Goal: Task Accomplishment & Management: Manage account settings

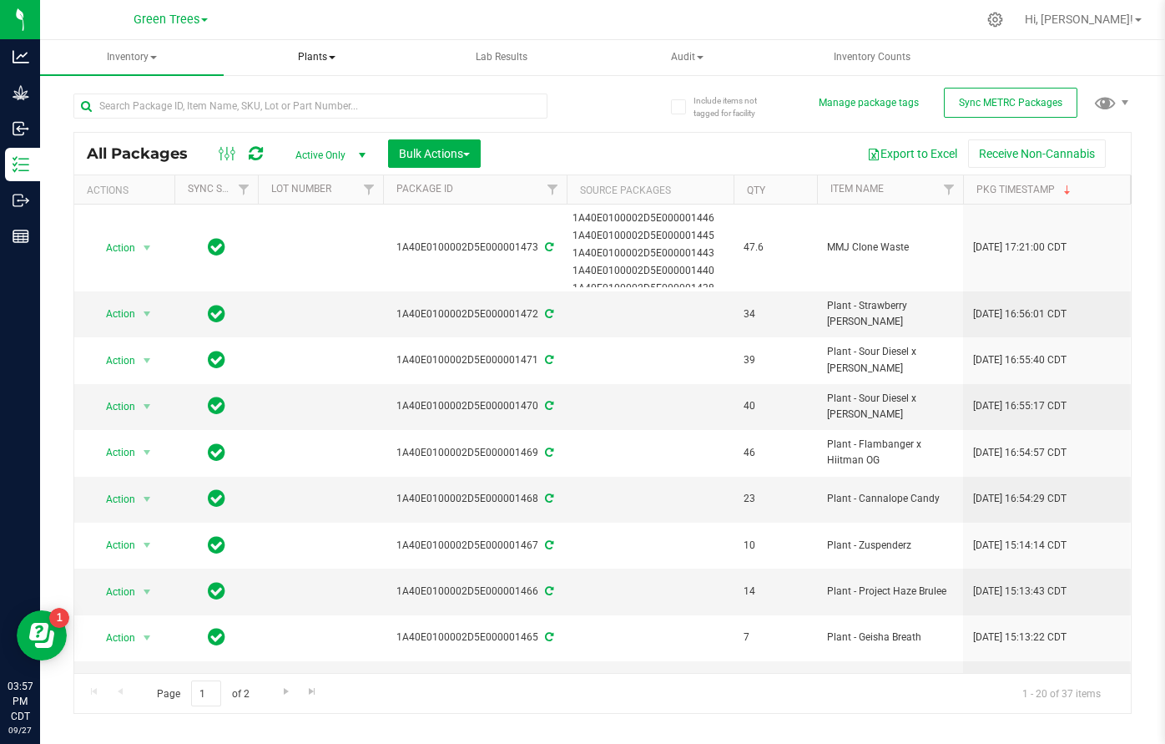
click at [318, 58] on span "Plants" at bounding box center [317, 57] width 182 height 33
click at [316, 95] on span "All plants" at bounding box center [296, 100] width 96 height 14
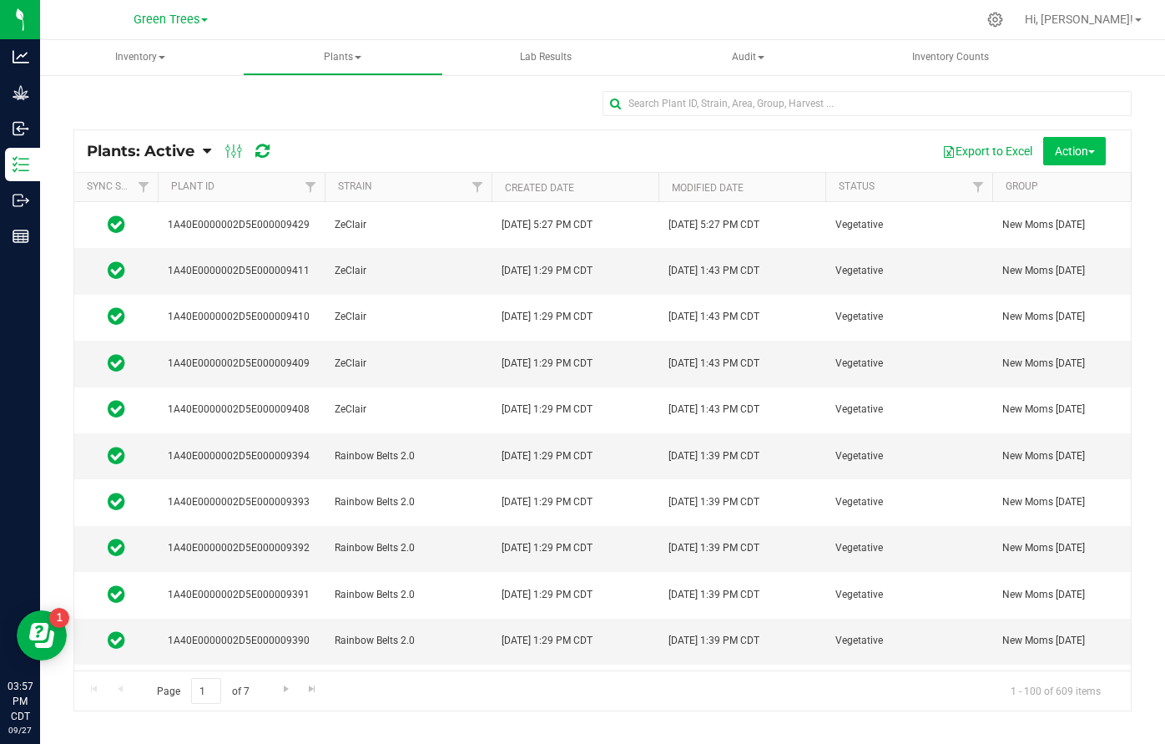
click at [1072, 159] on button "Action" at bounding box center [1075, 151] width 63 height 28
click at [1059, 245] on span "Manage plant tags" at bounding box center [1047, 249] width 91 height 13
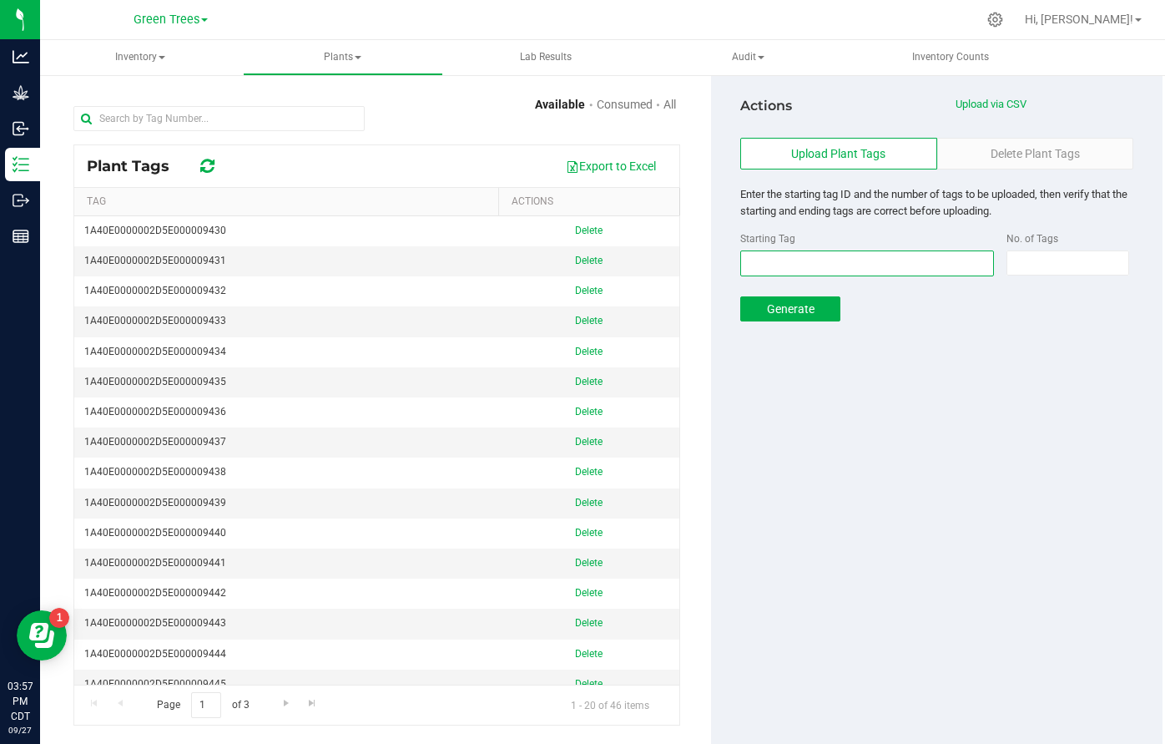
click at [866, 255] on input "text" at bounding box center [867, 263] width 254 height 26
type input "1A40E0000002D5E000009476"
click at [1064, 255] on input at bounding box center [1068, 262] width 121 height 23
type input "250"
click at [815, 310] on button "Generate" at bounding box center [790, 308] width 100 height 25
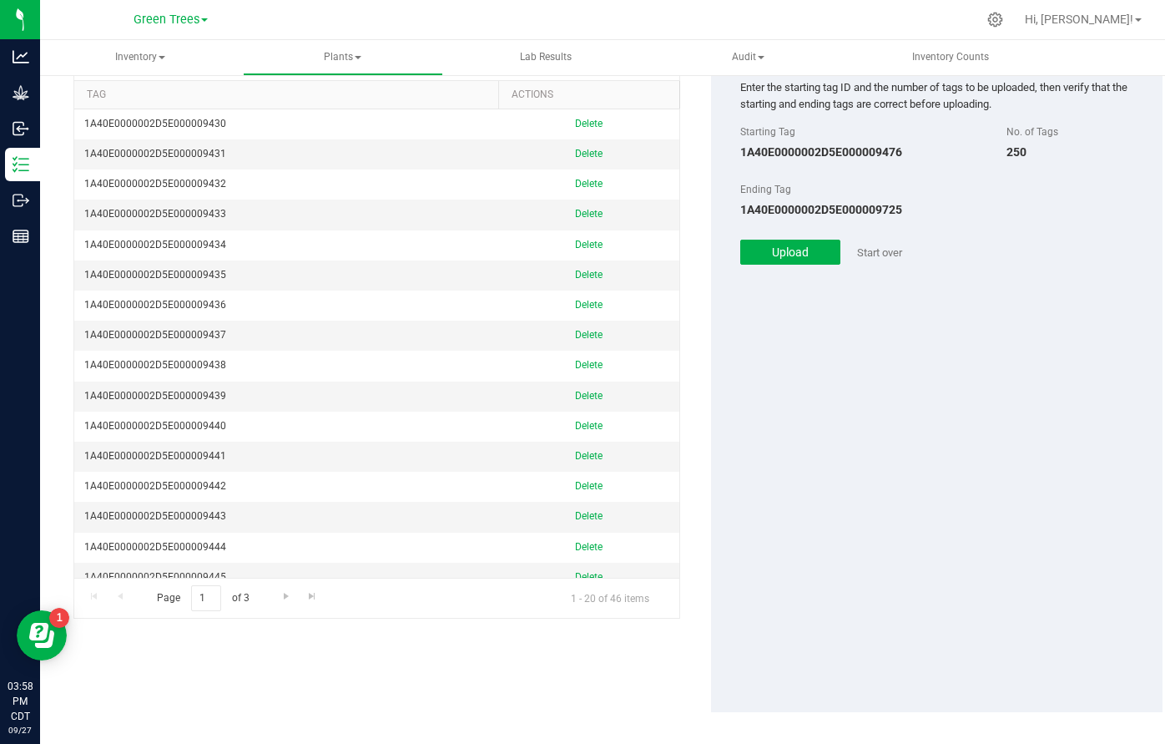
scroll to position [107, 0]
click at [785, 240] on button "Upload" at bounding box center [790, 252] width 100 height 25
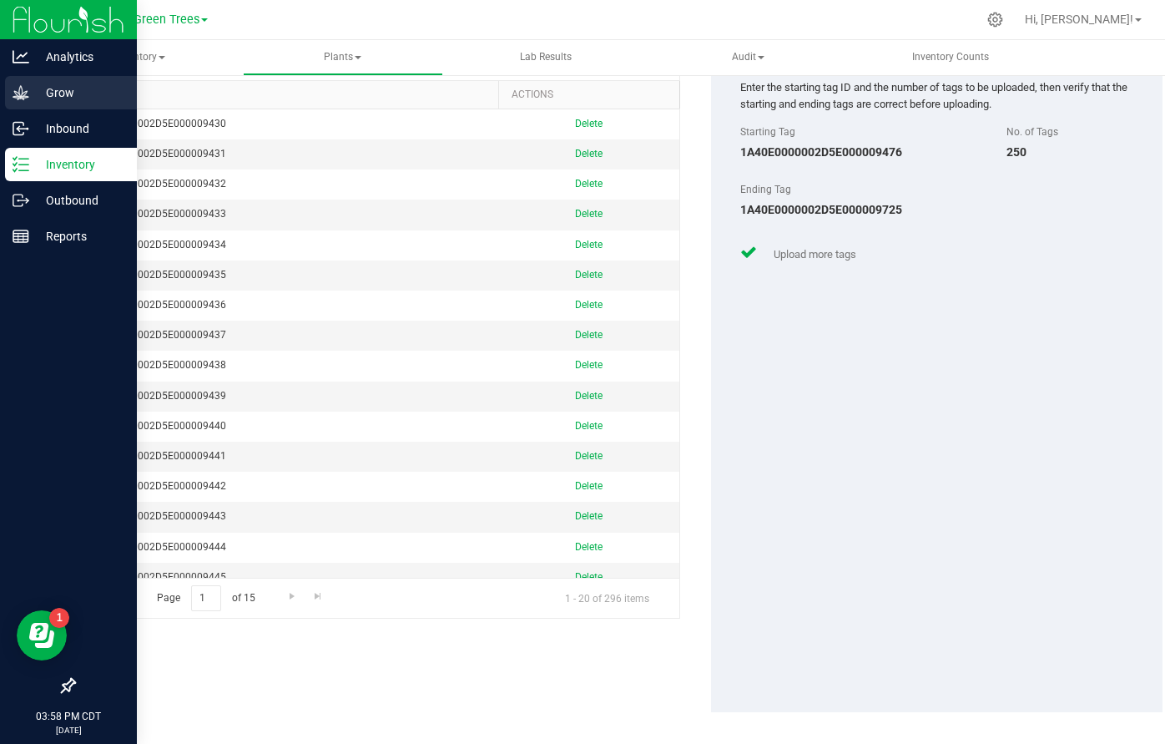
click at [63, 92] on p "Grow" at bounding box center [79, 93] width 100 height 20
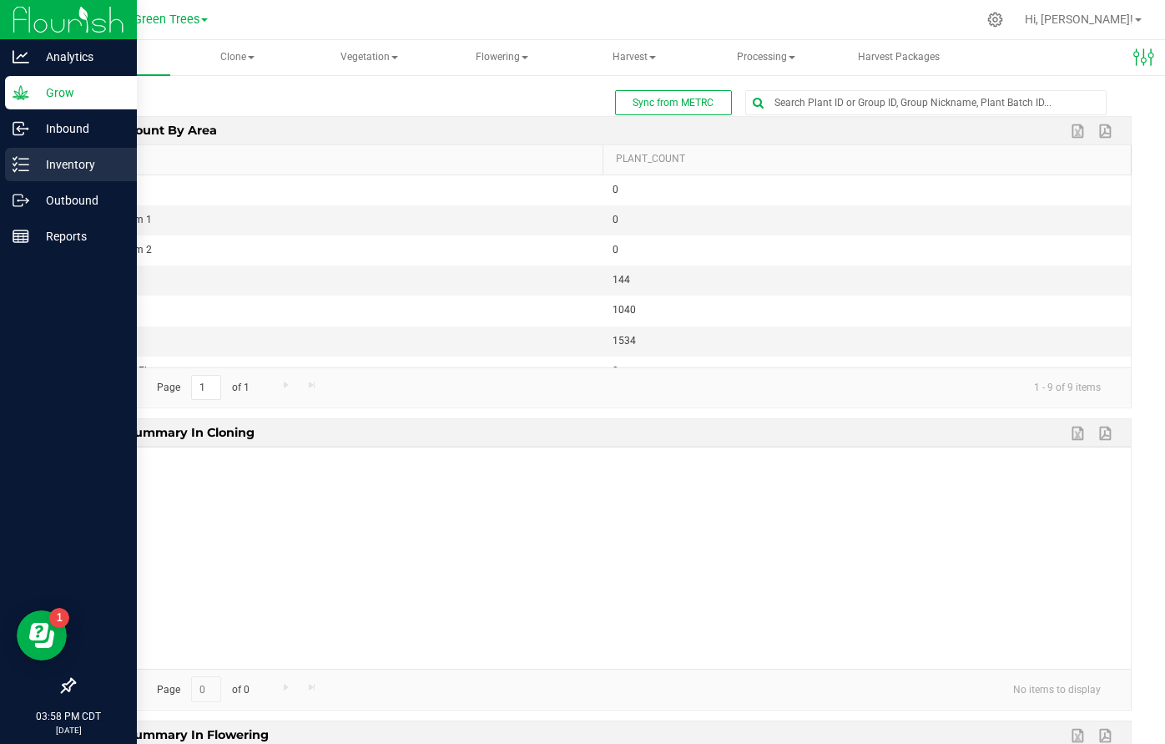
click at [62, 167] on p "Inventory" at bounding box center [79, 164] width 100 height 20
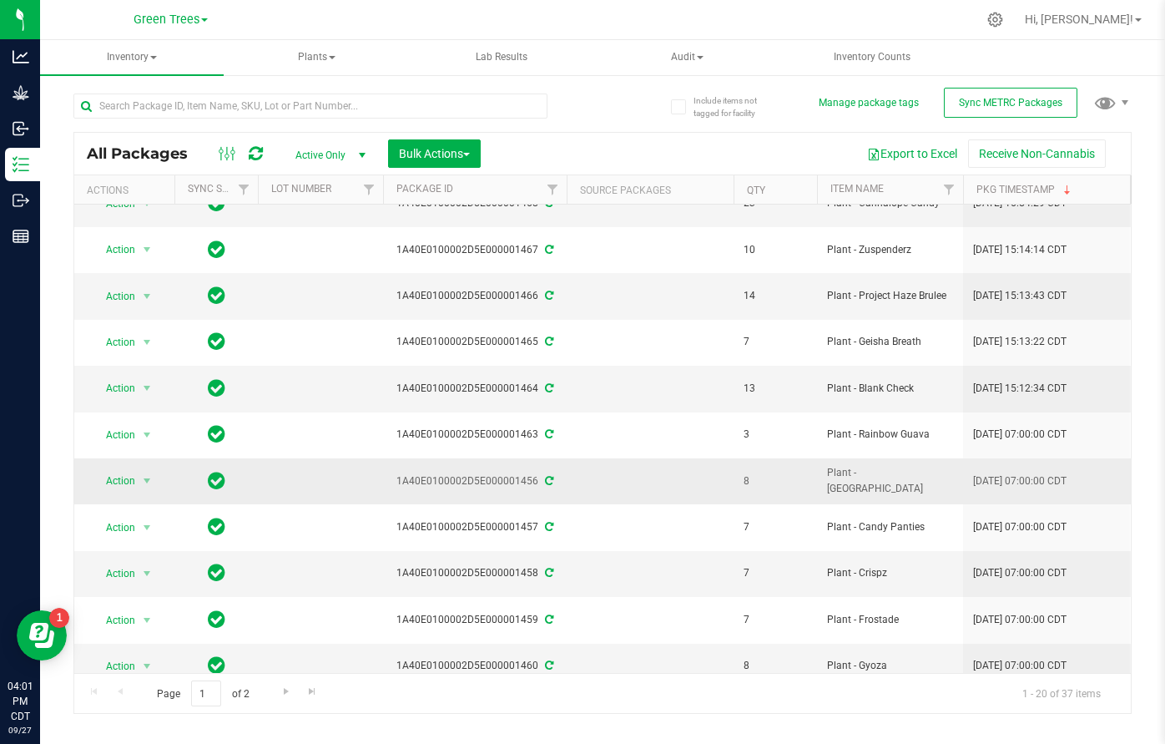
scroll to position [295, 0]
click at [991, 104] on span "Sync METRC Packages" at bounding box center [1011, 103] width 104 height 12
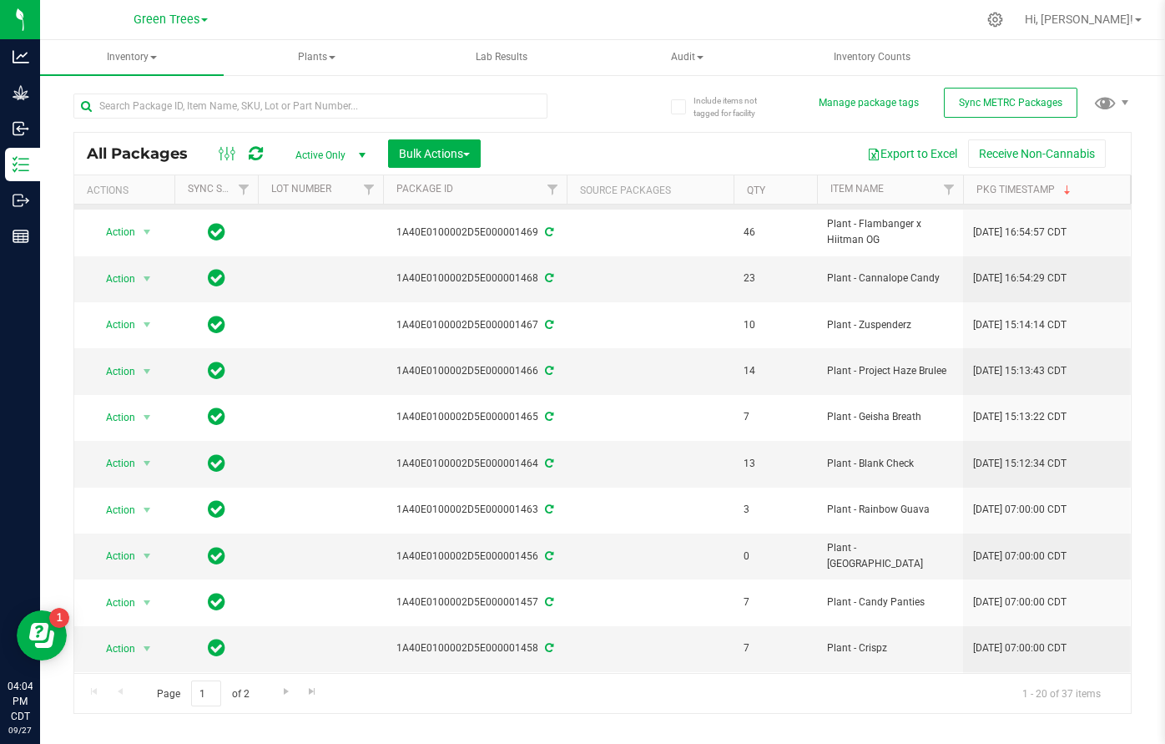
scroll to position [222, 0]
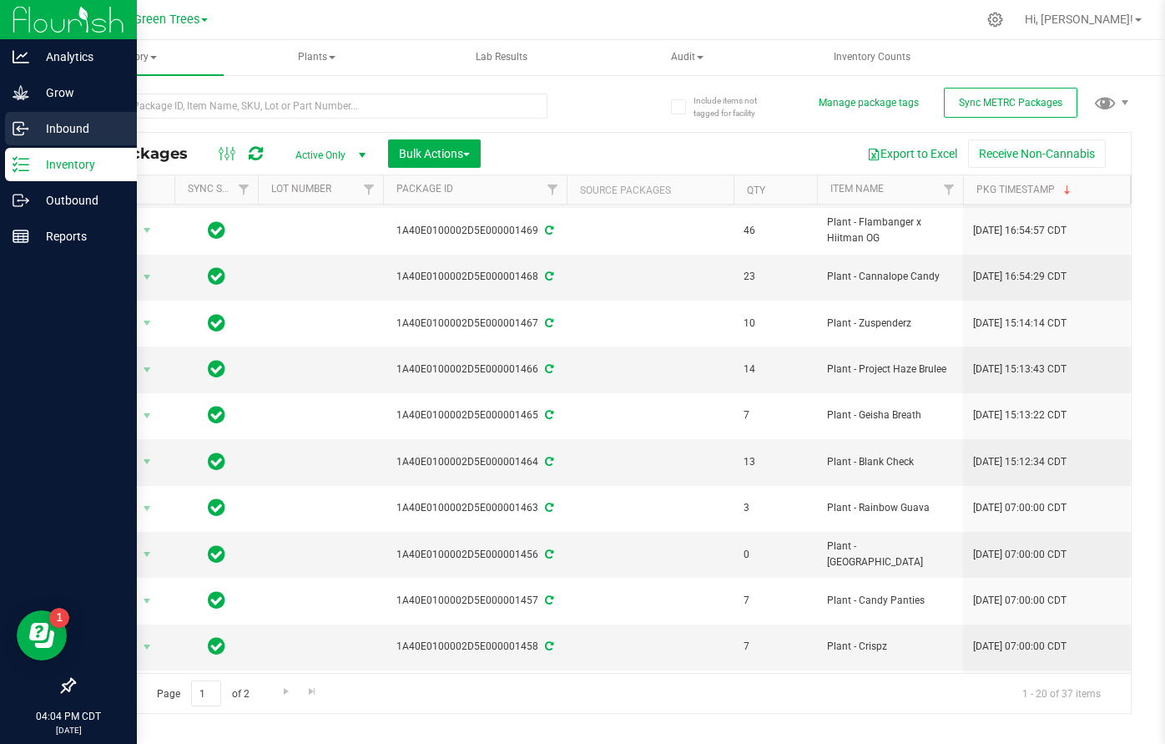
click at [59, 123] on p "Inbound" at bounding box center [79, 129] width 100 height 20
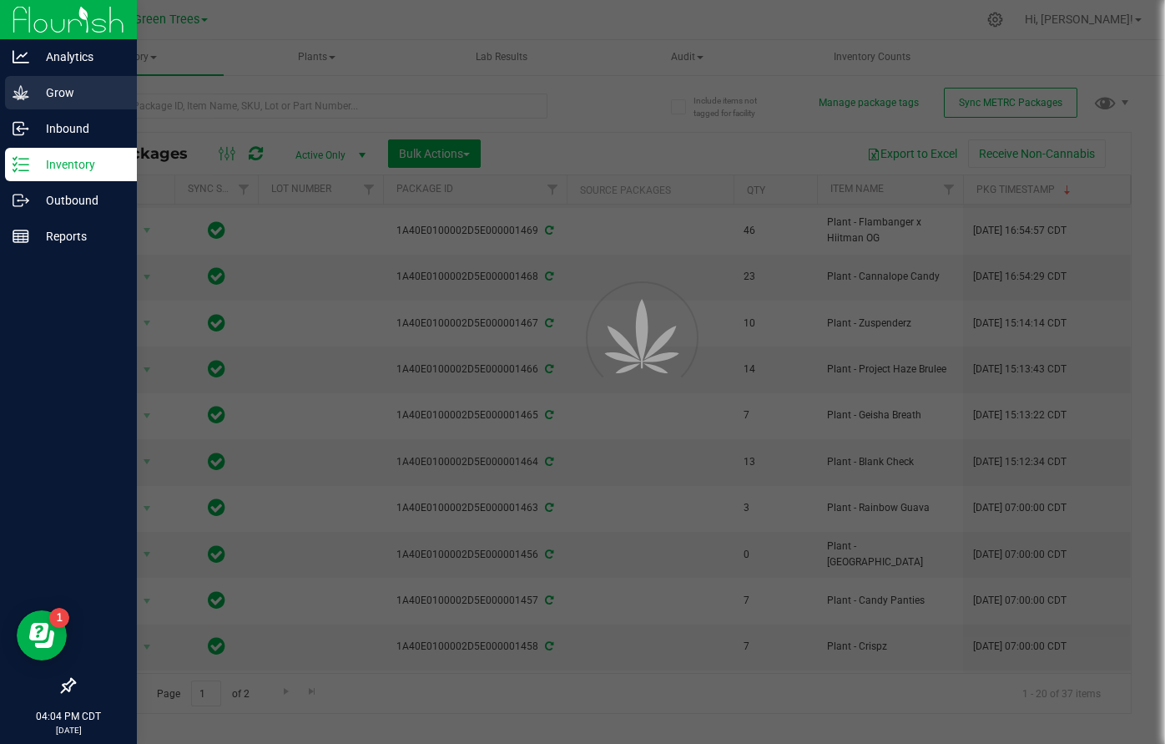
click at [58, 94] on p "Grow" at bounding box center [79, 93] width 100 height 20
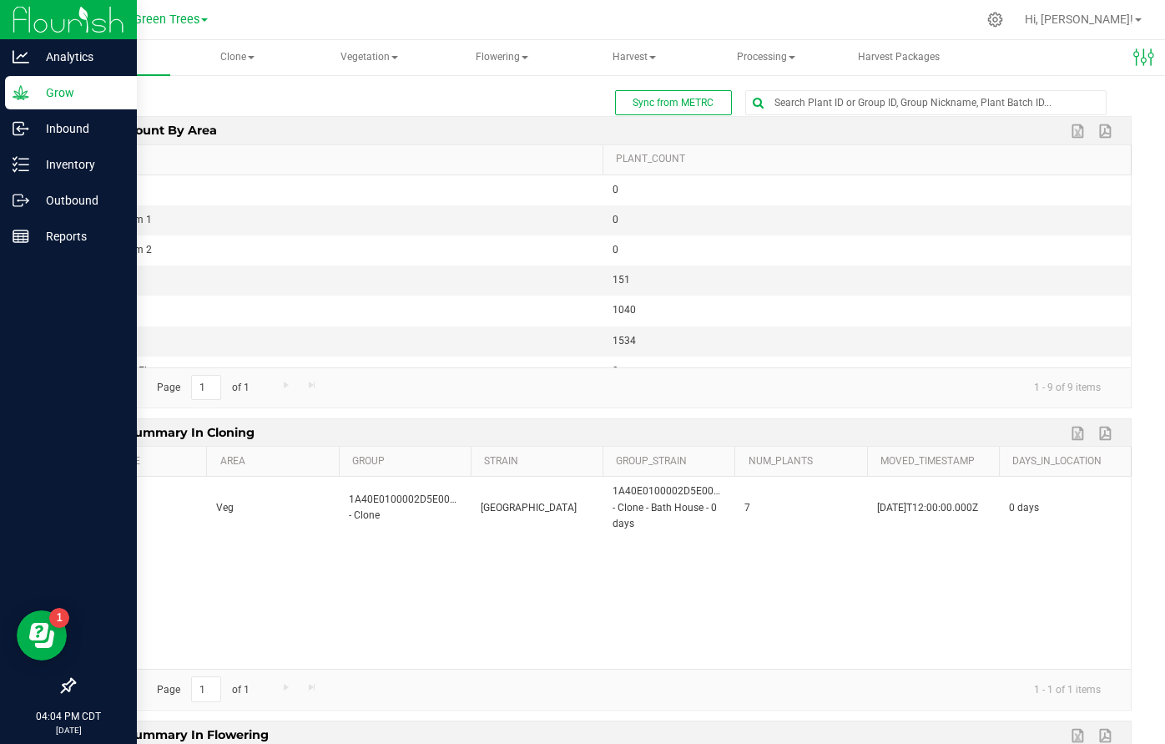
click at [58, 94] on p "Grow" at bounding box center [79, 93] width 100 height 20
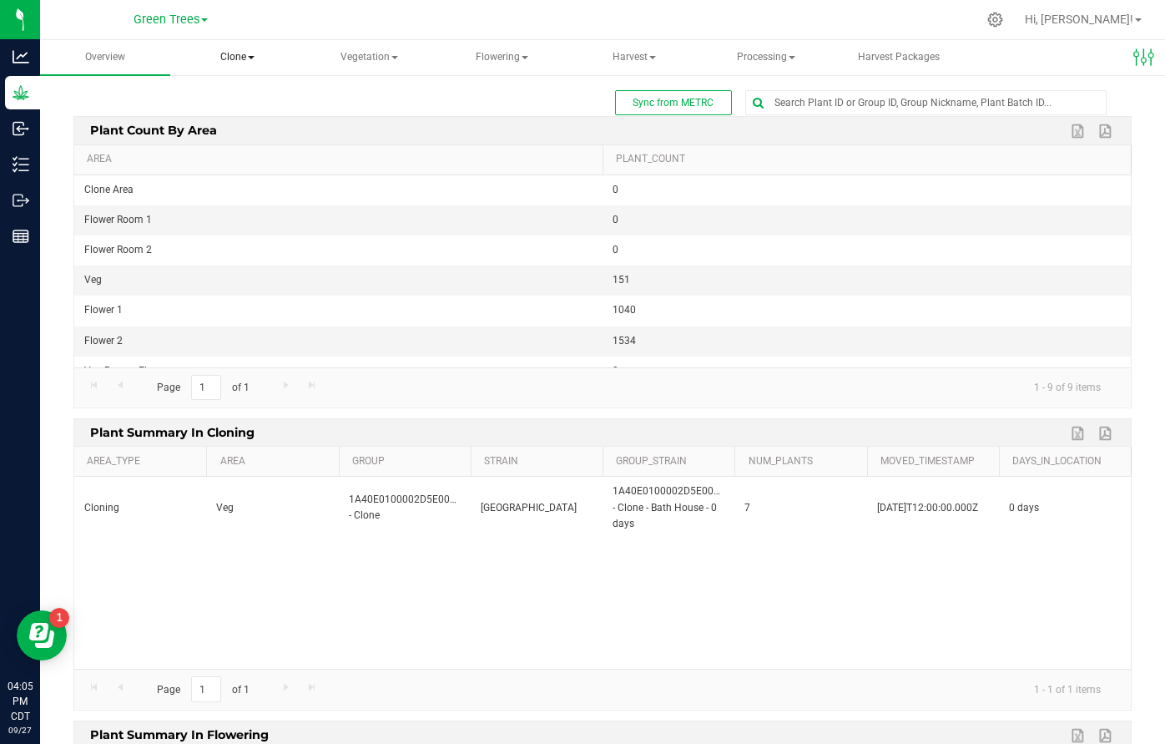
click at [230, 57] on span "Clone" at bounding box center [237, 57] width 129 height 33
click at [258, 118] on span "Cloning groups" at bounding box center [258, 120] width 126 height 14
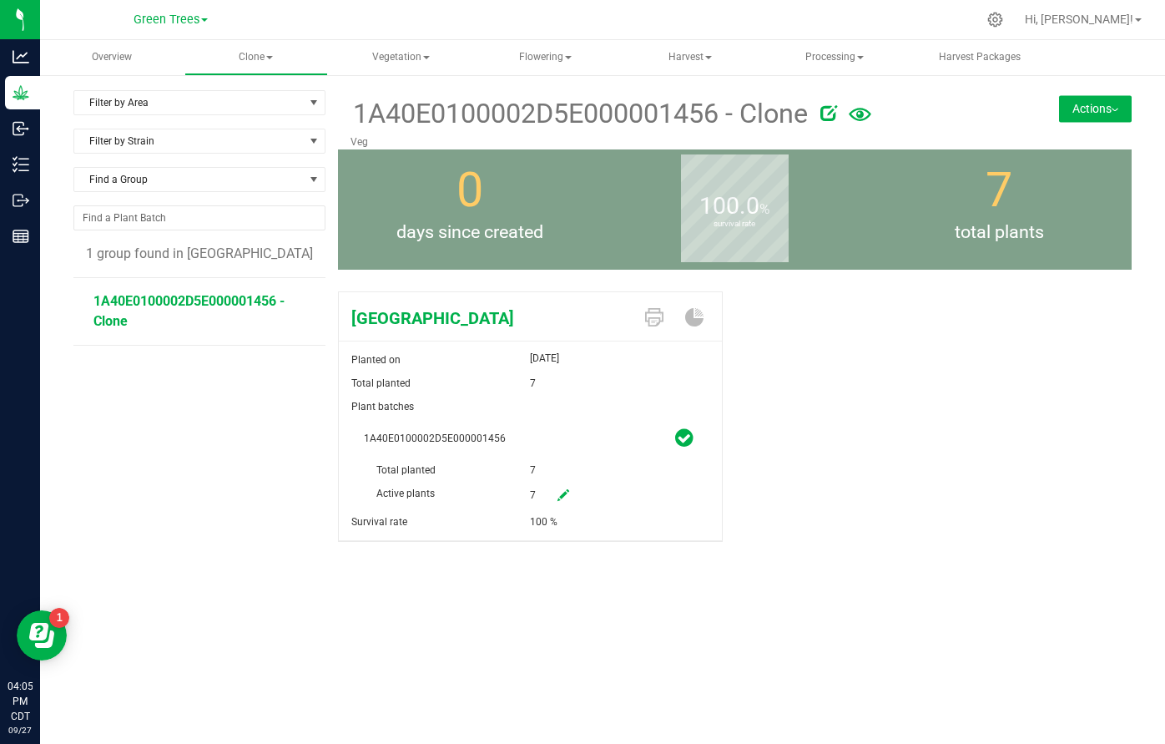
click at [1112, 109] on img at bounding box center [1115, 110] width 7 height 3
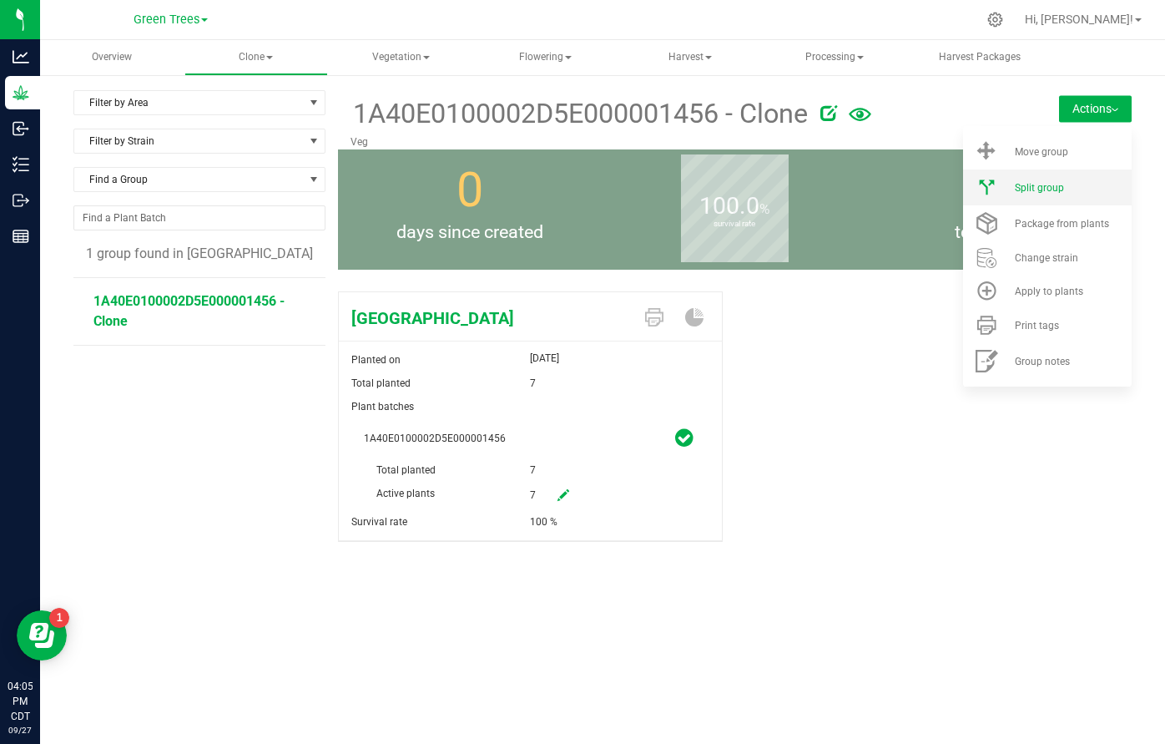
click at [1072, 179] on li "Split group" at bounding box center [1047, 187] width 169 height 36
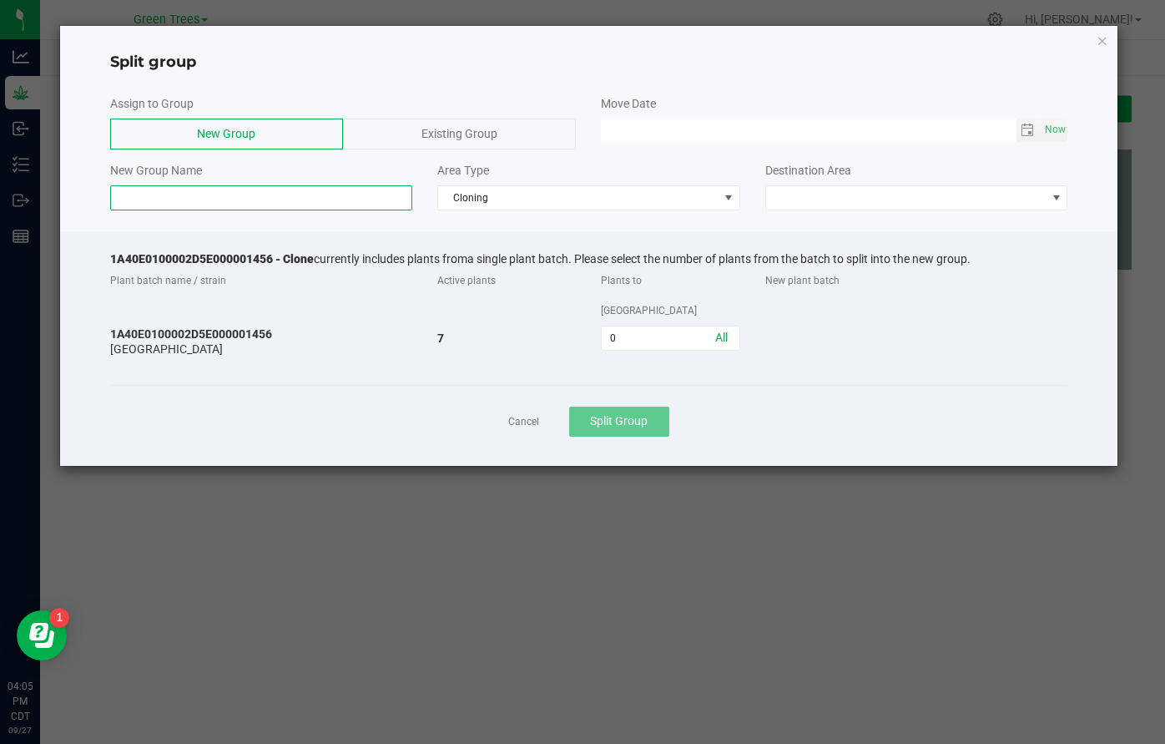
click at [190, 200] on input at bounding box center [261, 197] width 303 height 25
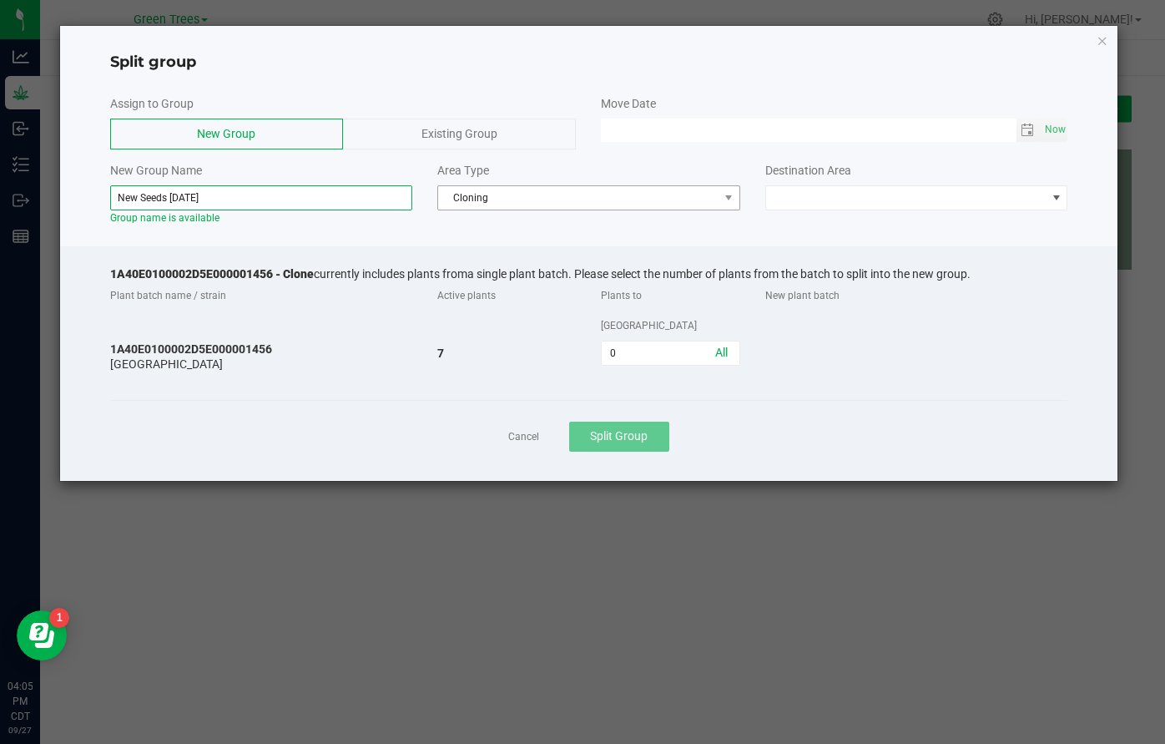
type input "New Seeds [DATE]"
click at [495, 201] on span "Cloning" at bounding box center [578, 197] width 280 height 23
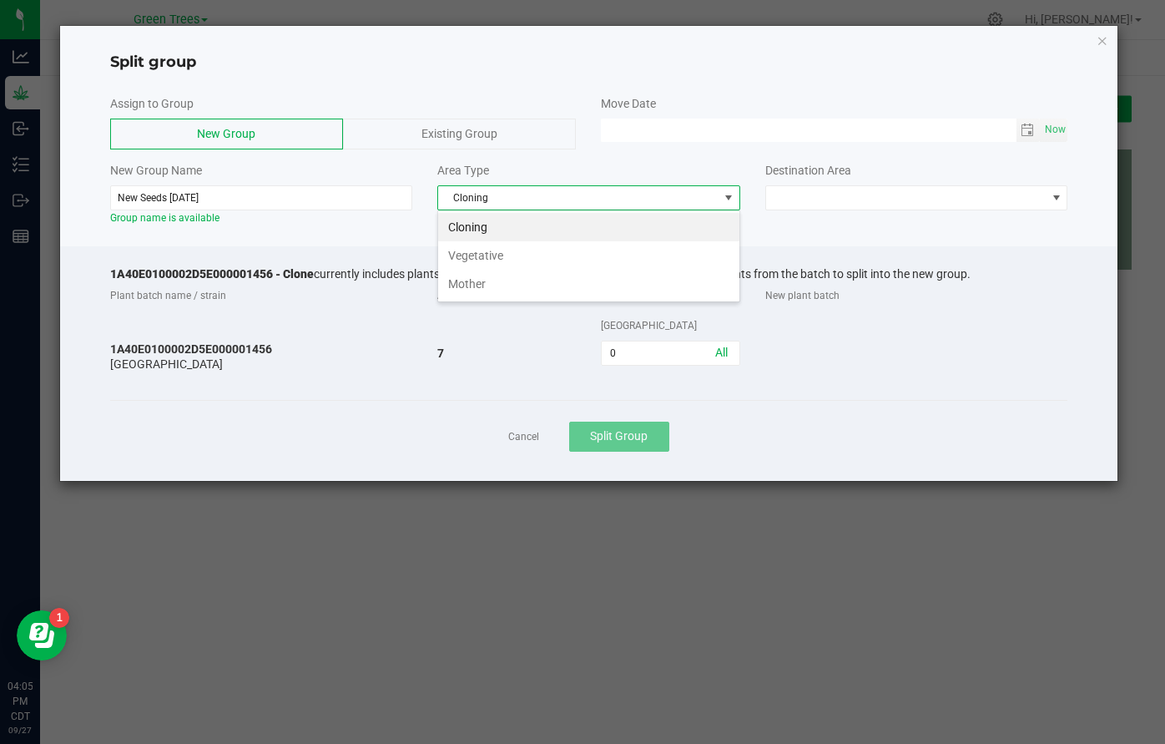
scroll to position [25, 302]
click at [494, 259] on li "Vegetative" at bounding box center [588, 255] width 301 height 28
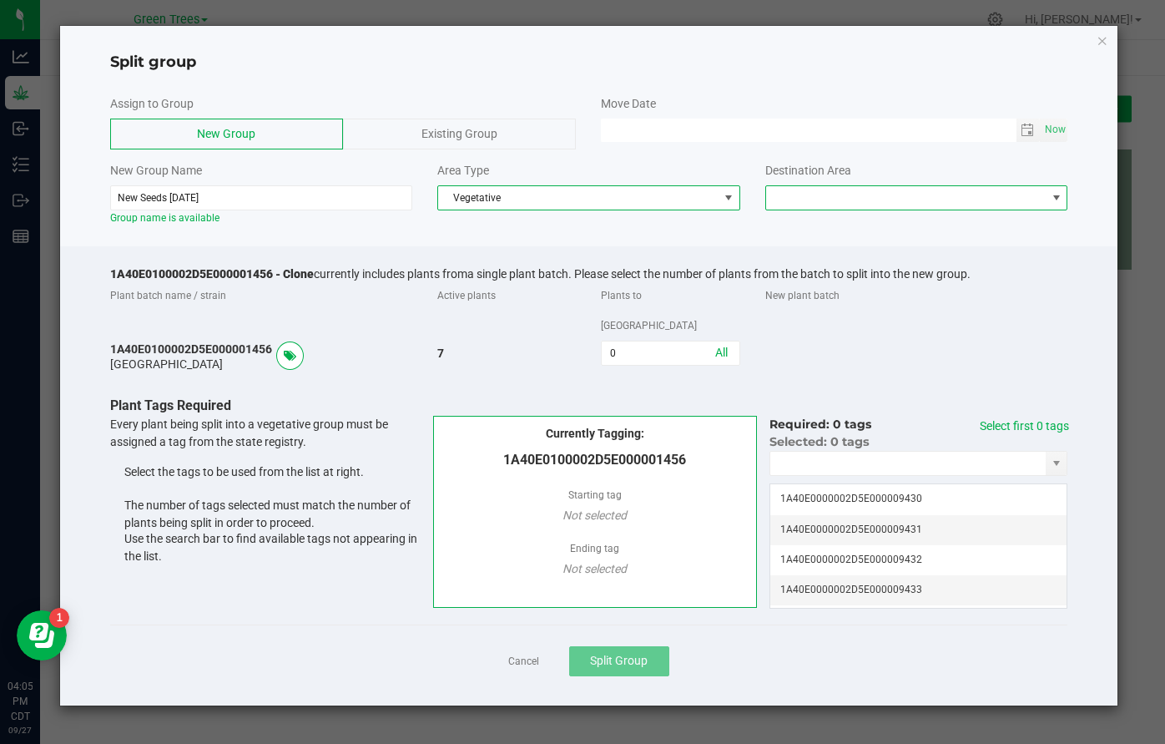
click at [824, 196] on span at bounding box center [906, 197] width 280 height 23
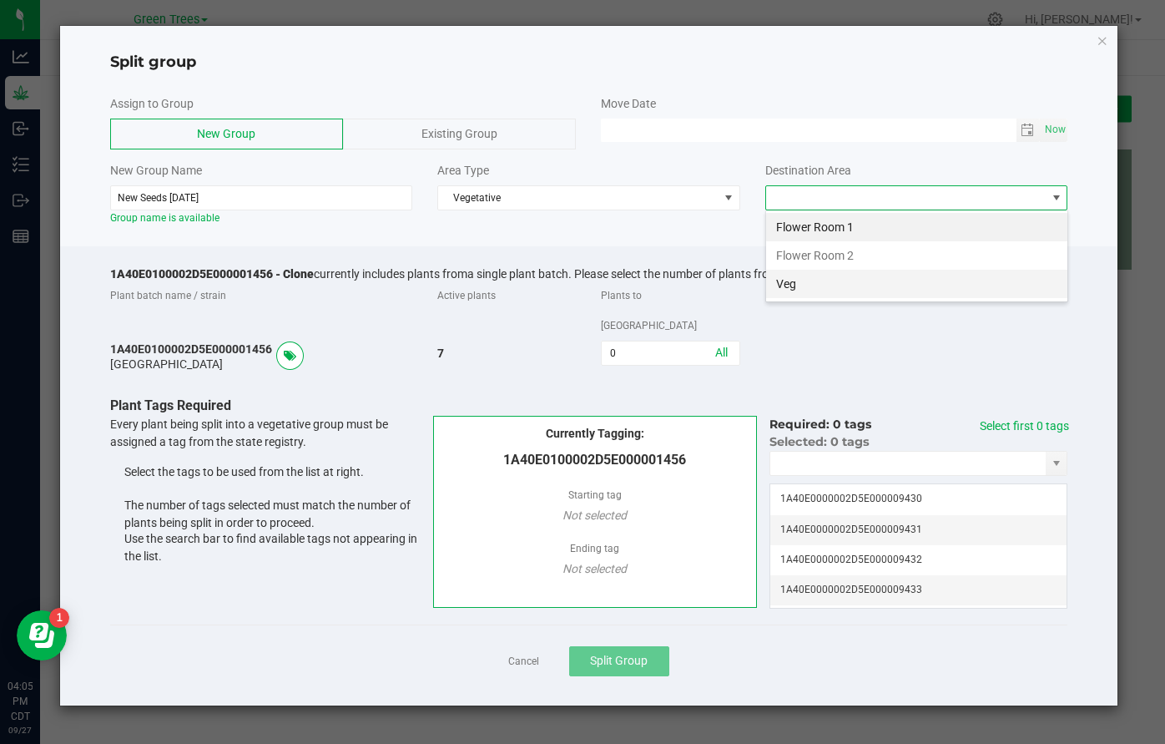
click at [816, 277] on li "Veg" at bounding box center [916, 284] width 301 height 28
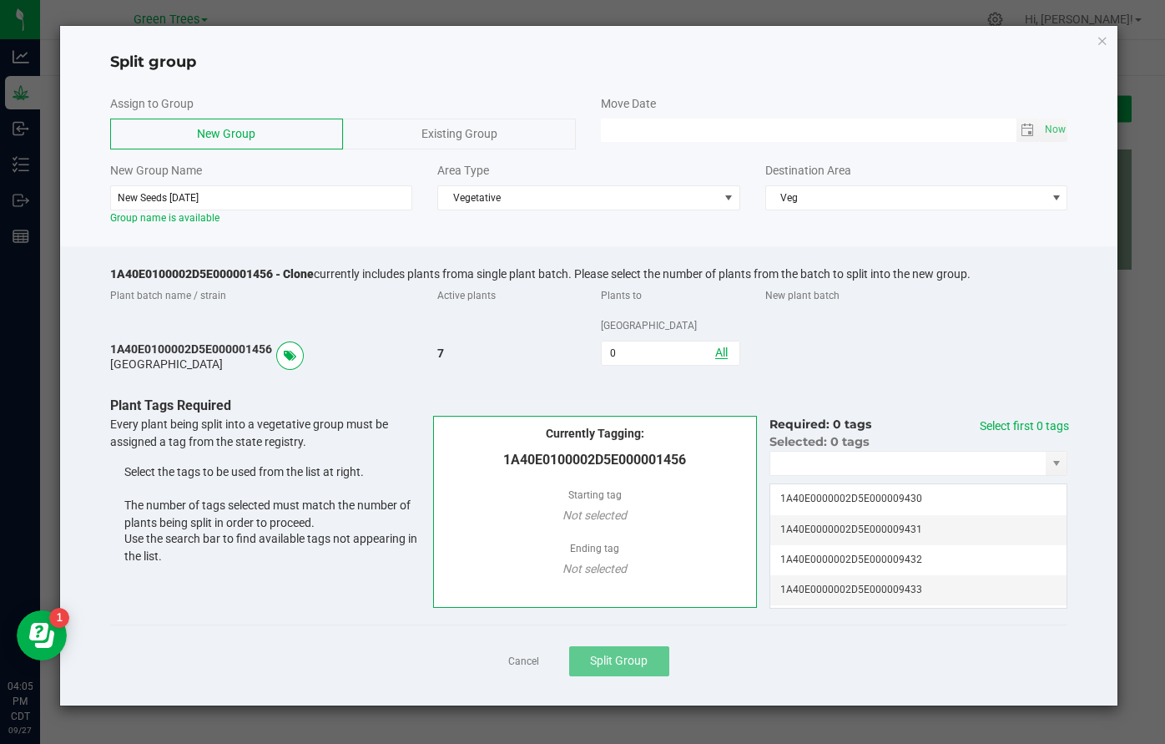
click at [722, 346] on link "All" at bounding box center [721, 352] width 13 height 13
type input "7"
click at [1057, 128] on span "Now" at bounding box center [1055, 130] width 28 height 24
type input "[DATE] 04:05 PM"
click at [1029, 419] on link "Select first 7 tags" at bounding box center [1024, 425] width 89 height 13
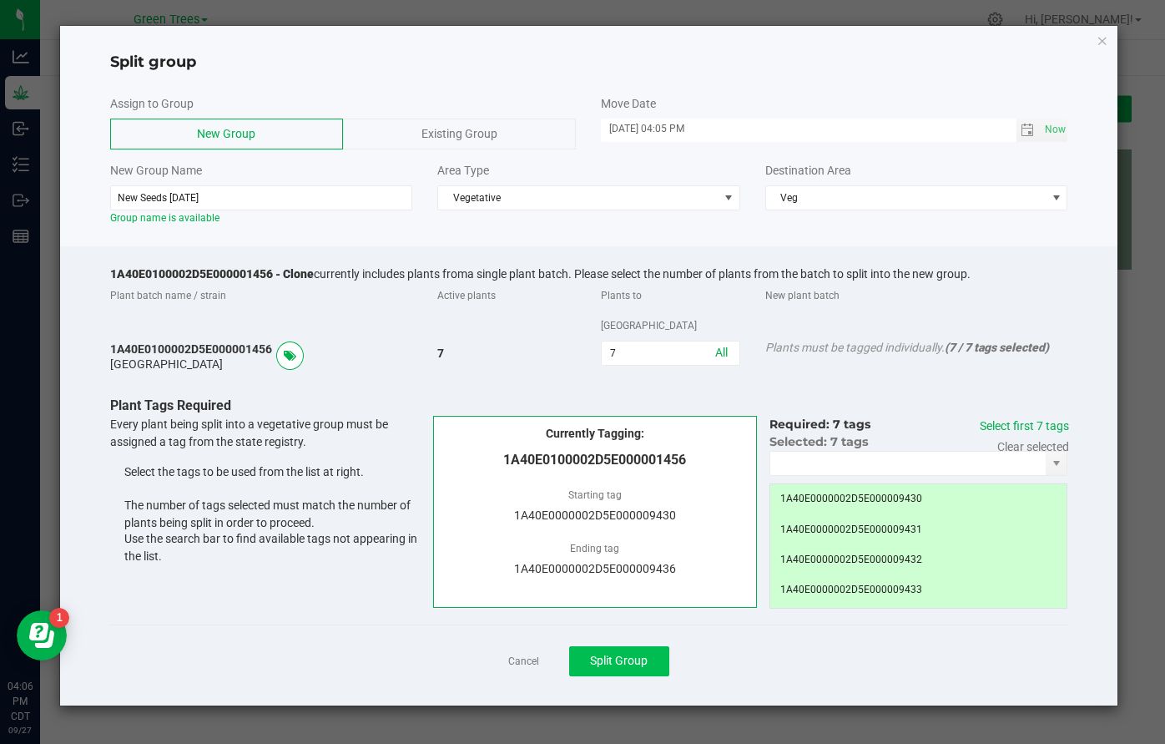
click at [629, 654] on span "Split Group" at bounding box center [619, 660] width 58 height 13
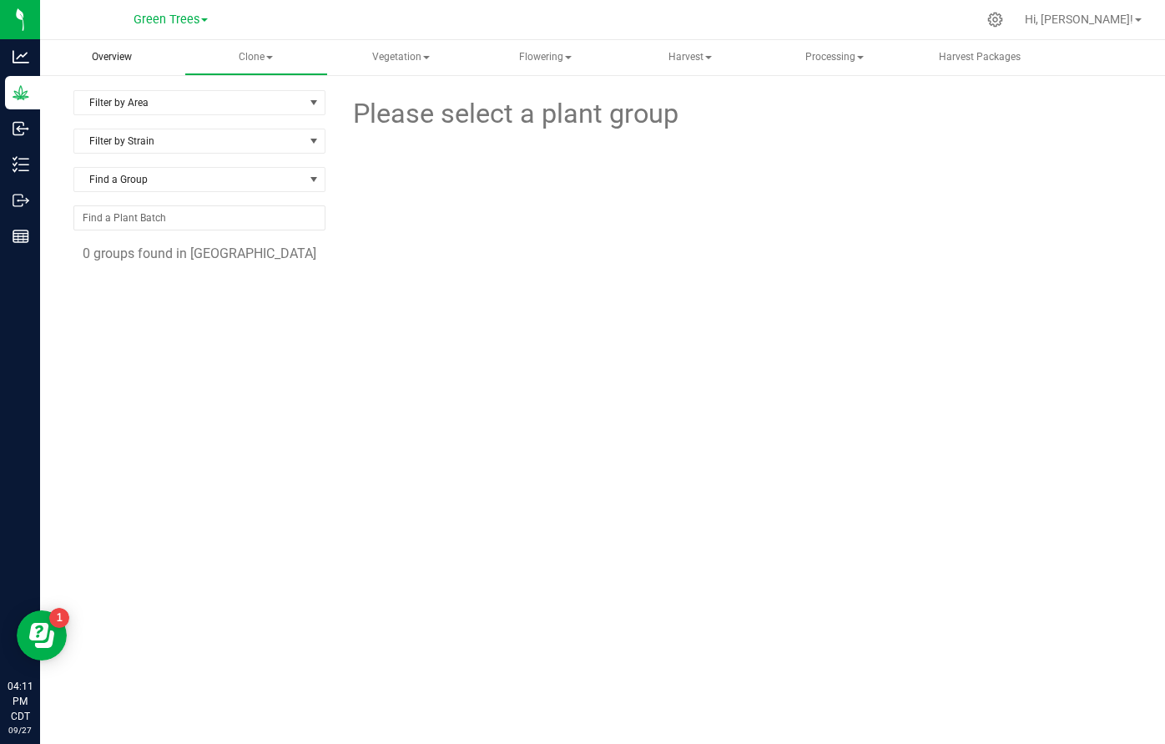
click at [124, 57] on span "Overview" at bounding box center [111, 57] width 85 height 14
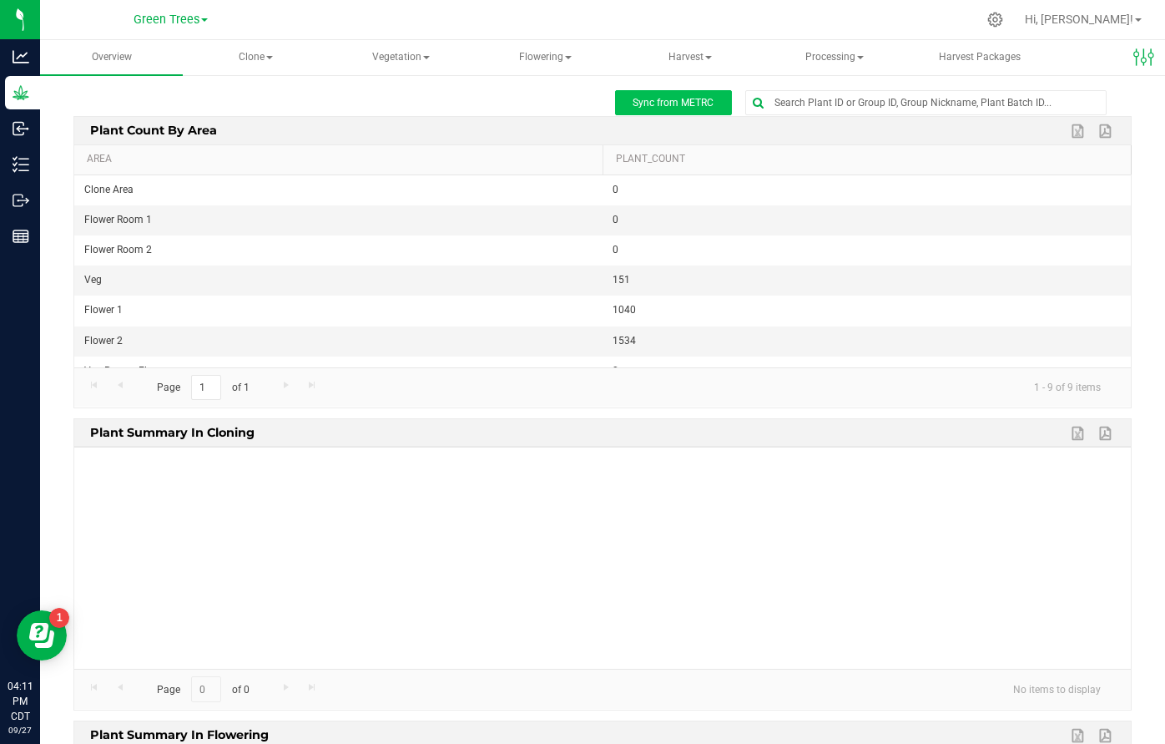
click at [674, 103] on span "Sync from METRC" at bounding box center [673, 103] width 81 height 12
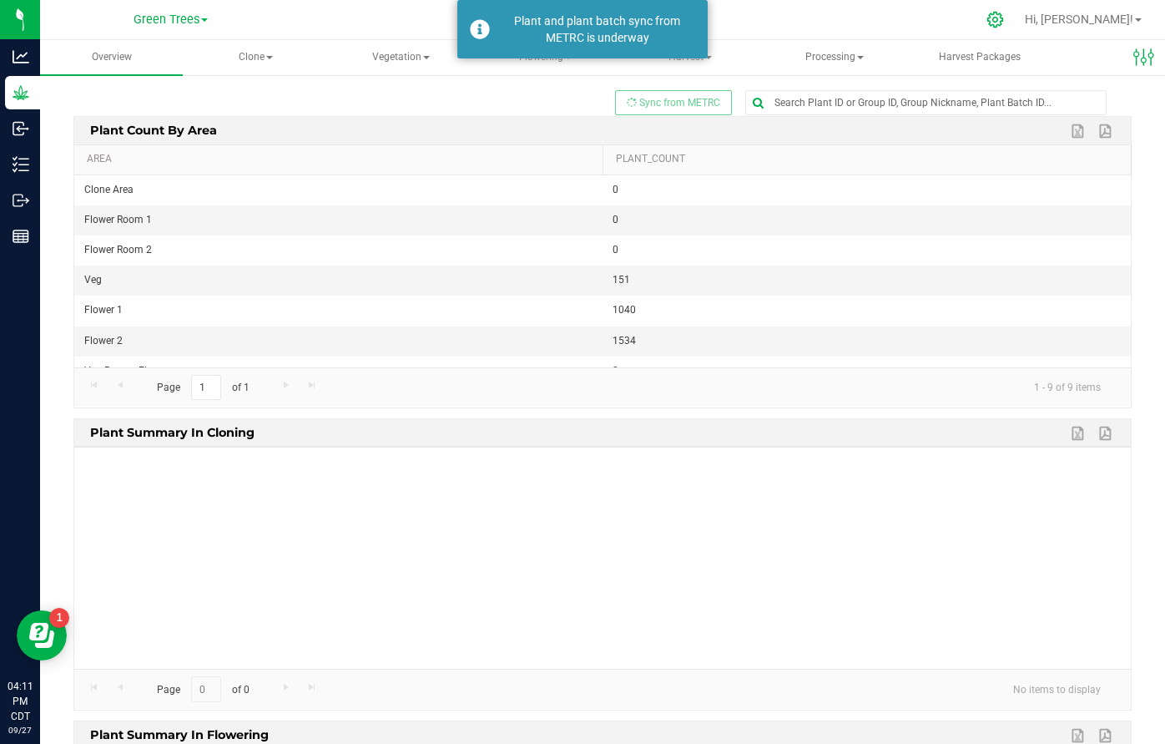
click at [1004, 20] on icon at bounding box center [996, 20] width 18 height 18
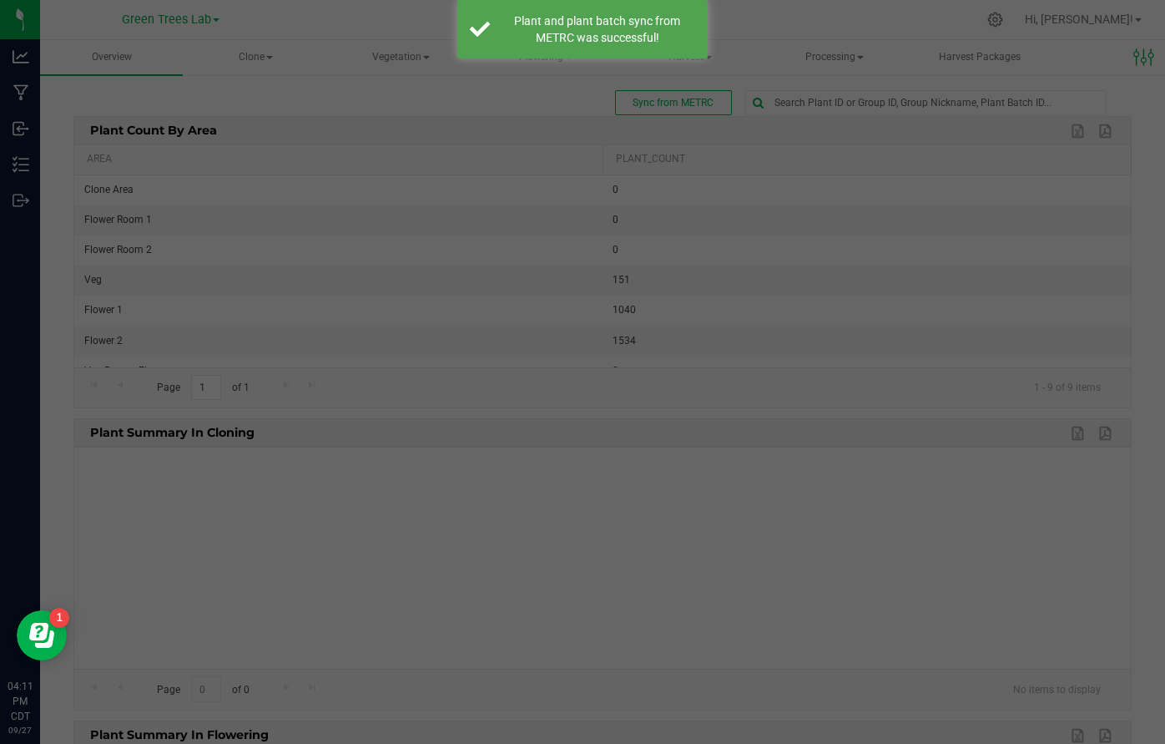
click at [1041, 22] on div at bounding box center [582, 372] width 1165 height 744
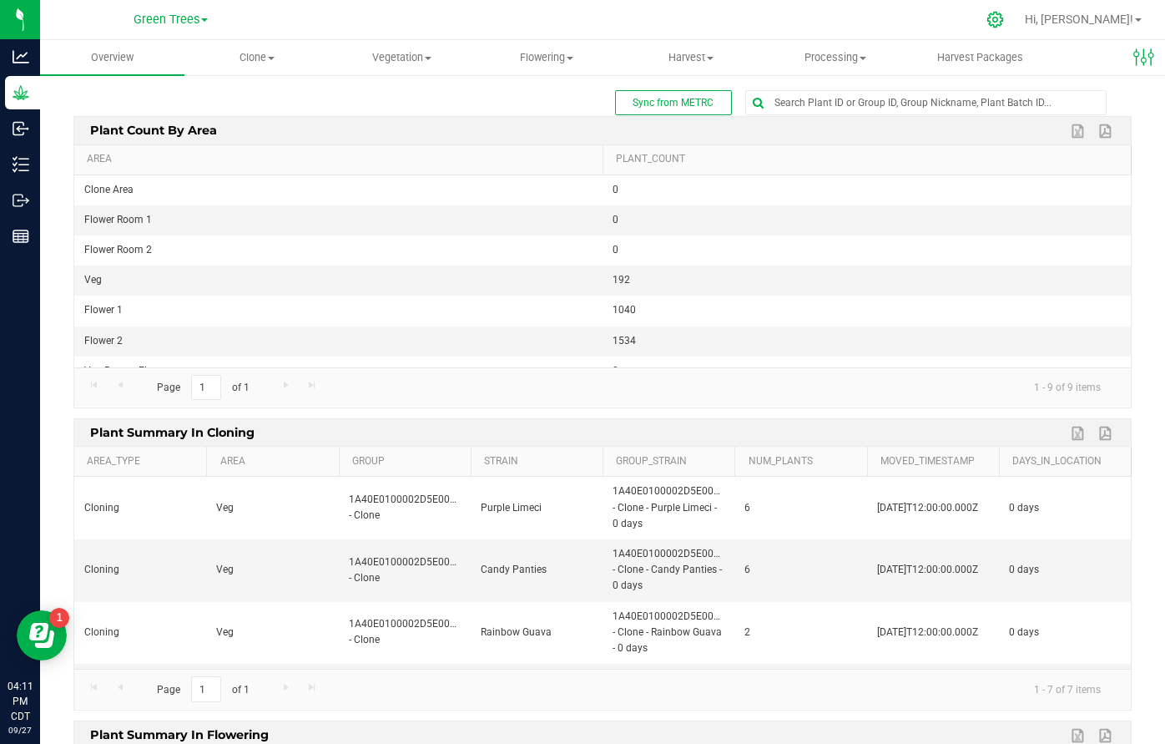
click at [1004, 13] on icon at bounding box center [996, 20] width 18 height 18
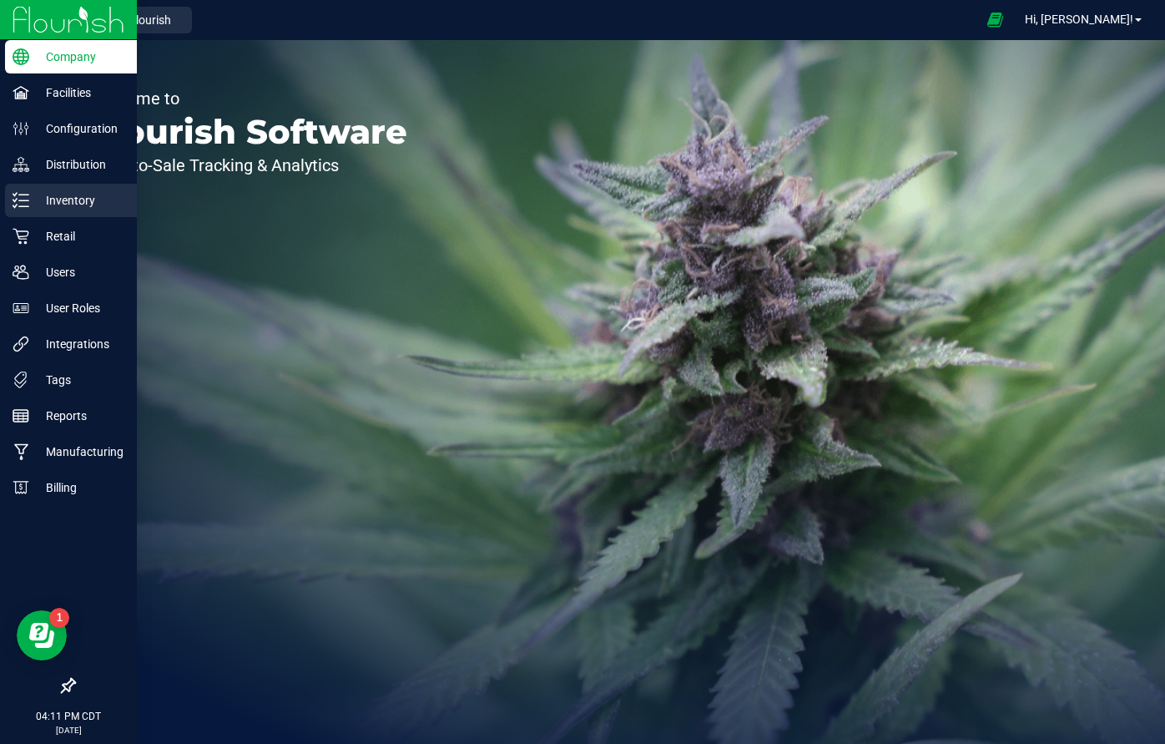
click at [43, 203] on p "Inventory" at bounding box center [79, 200] width 100 height 20
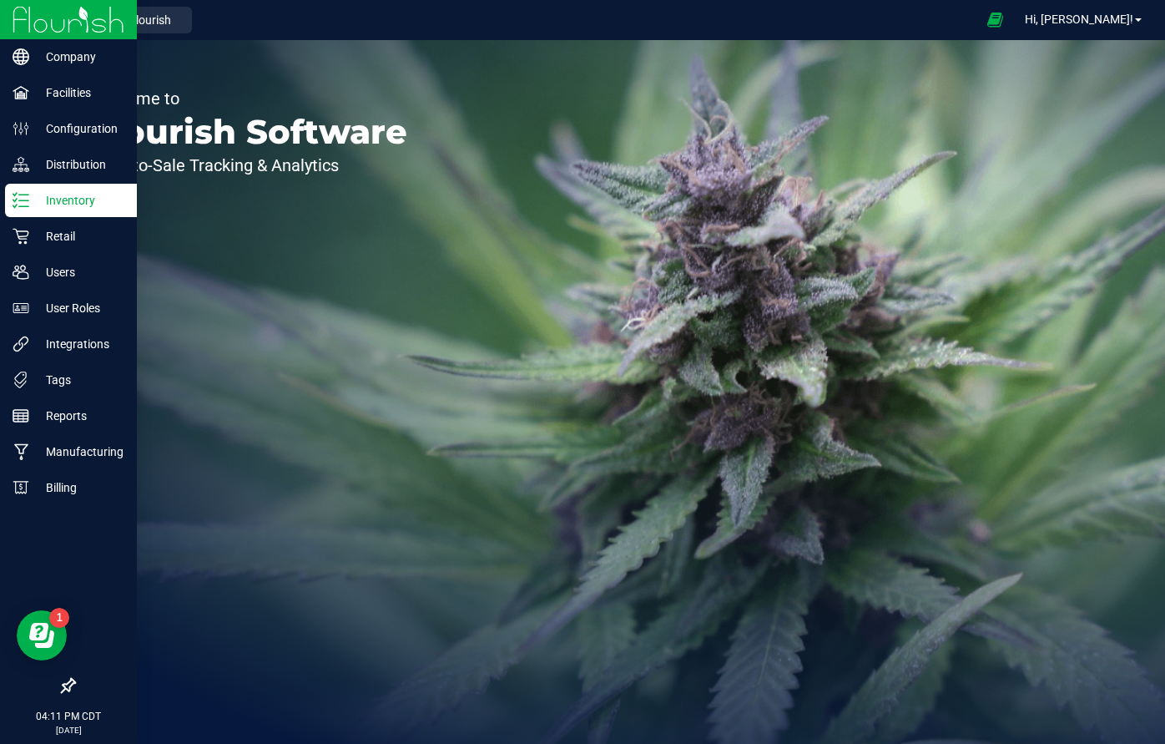
click at [28, 195] on line at bounding box center [23, 195] width 9 height 0
click at [54, 169] on p "Distribution" at bounding box center [79, 164] width 100 height 20
click at [53, 206] on p "Inventory" at bounding box center [79, 200] width 100 height 20
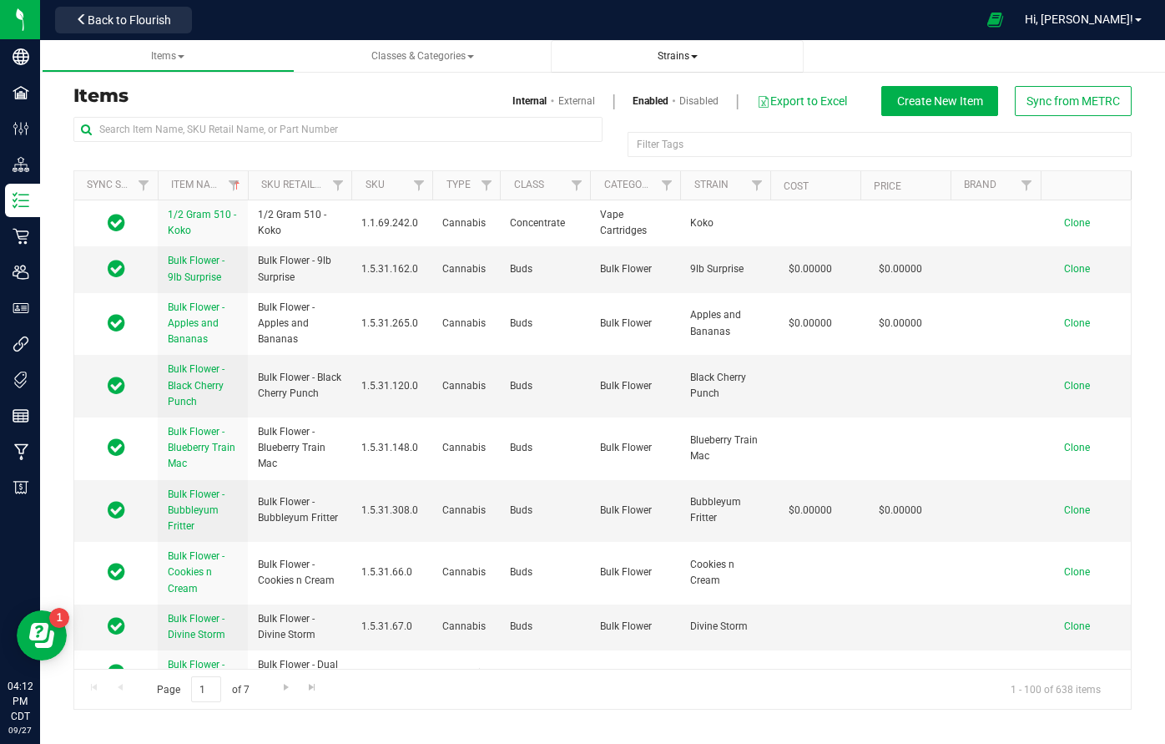
click at [665, 53] on span "Strains" at bounding box center [678, 56] width 40 height 12
click at [649, 99] on li "All strains" at bounding box center [677, 101] width 226 height 24
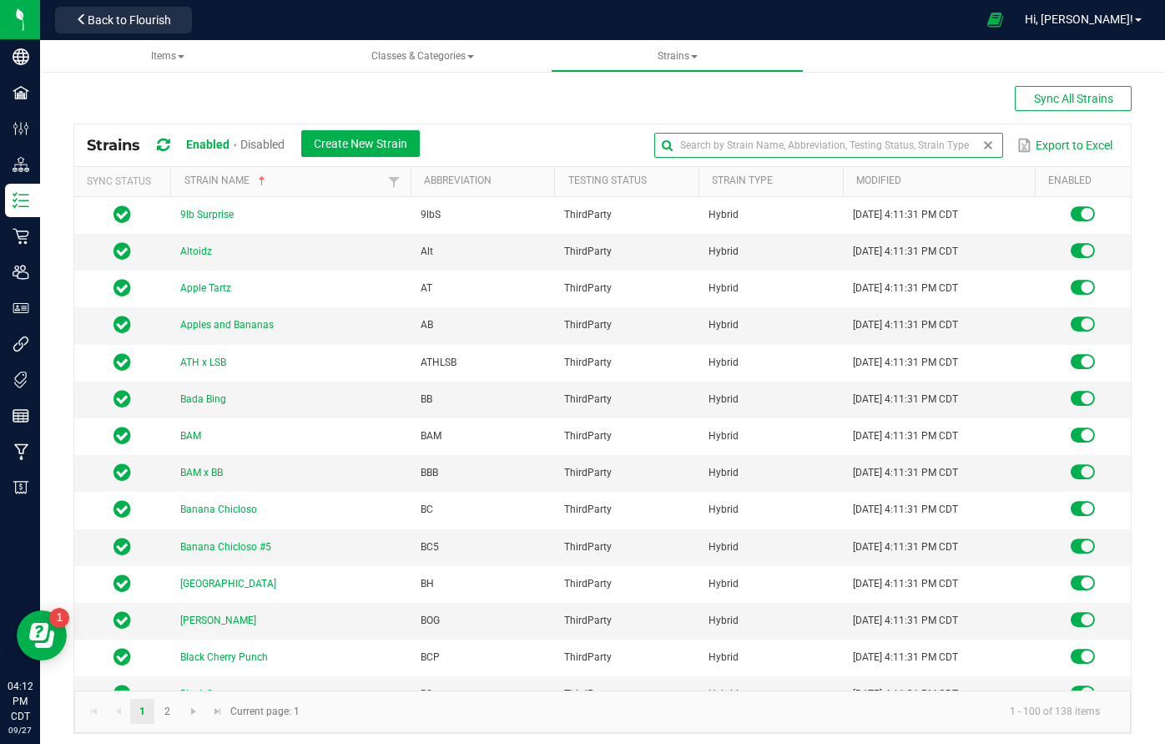
click at [963, 153] on input "text" at bounding box center [828, 145] width 349 height 25
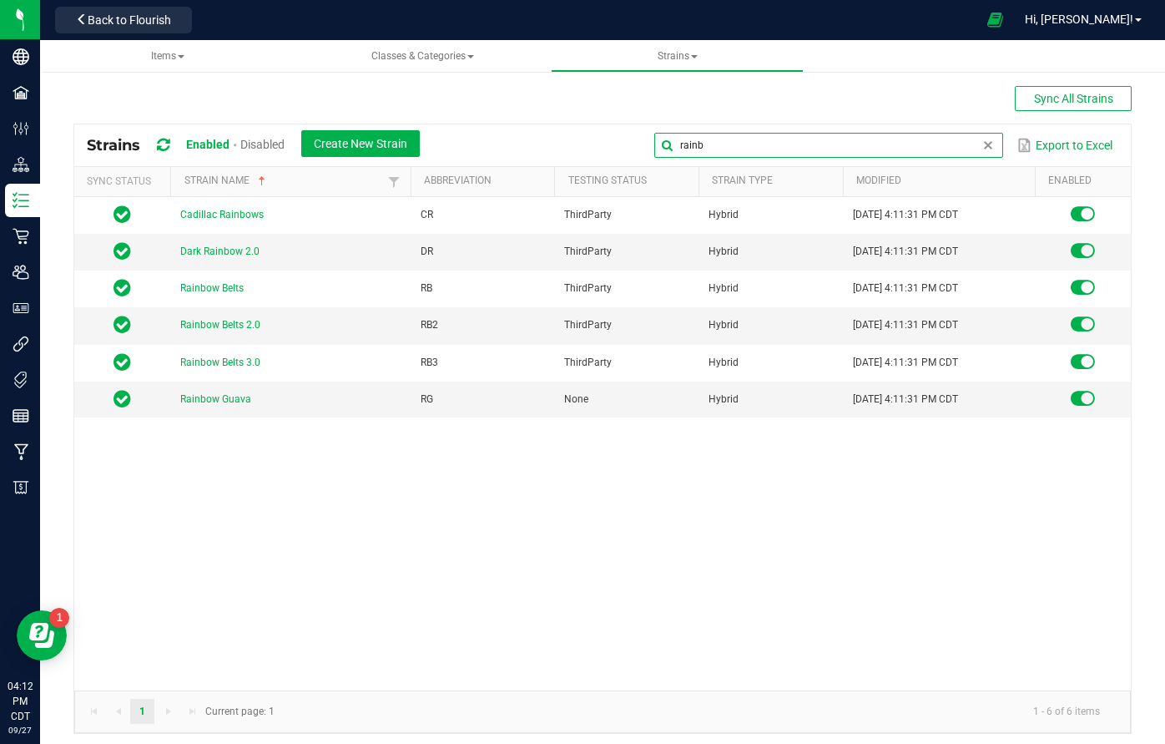
type input "rainb"
drag, startPoint x: 963, startPoint y: 153, endPoint x: 219, endPoint y: 397, distance: 783.0
click at [219, 397] on link "Rainbow Guava" at bounding box center [215, 399] width 71 height 12
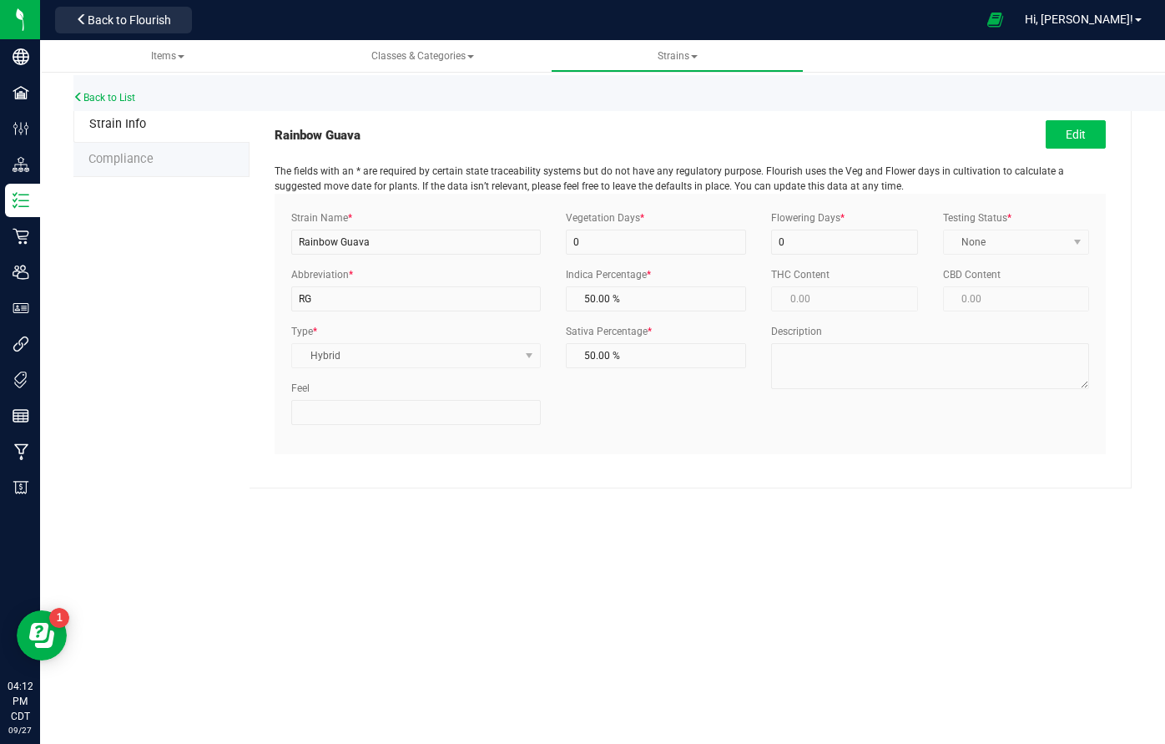
click at [1070, 134] on button "Edit" at bounding box center [1076, 134] width 60 height 28
click at [401, 241] on input "Rainbow Guava" at bounding box center [416, 242] width 250 height 25
type input "Rainbow Guava #5 S1"
click at [1078, 139] on span "Save" at bounding box center [1082, 134] width 25 height 13
click at [418, 245] on input "Rainbow Guava #5 S1" at bounding box center [416, 242] width 250 height 25
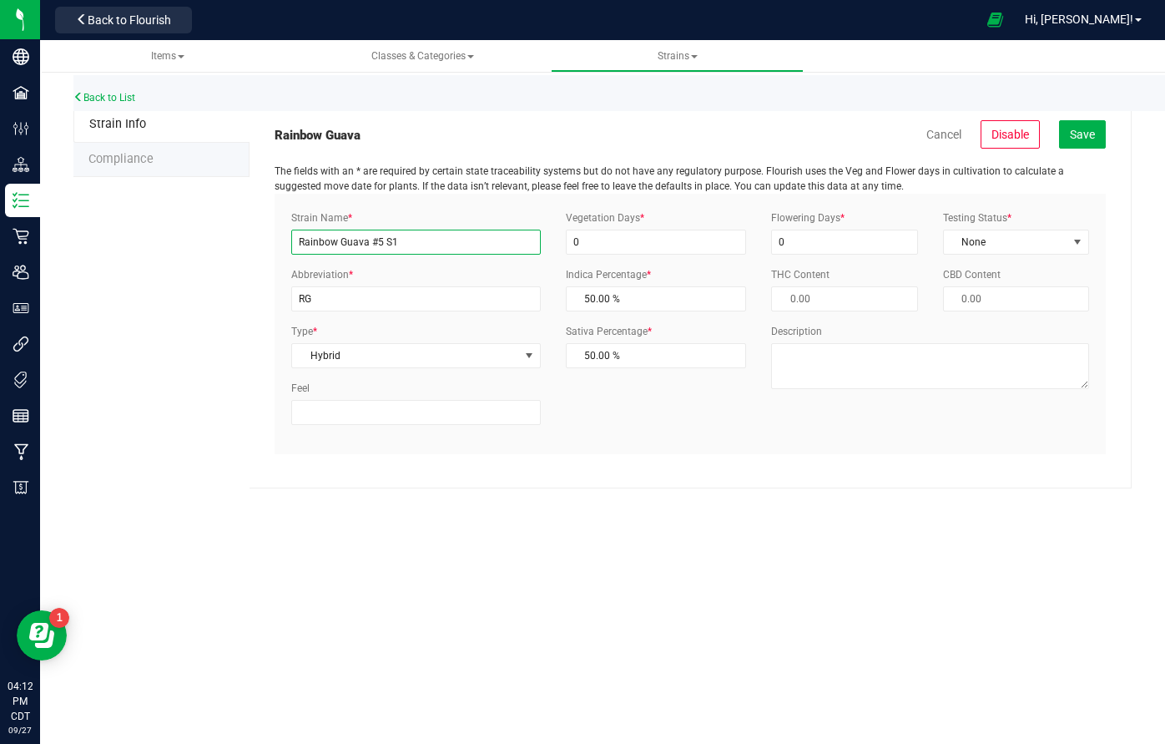
click at [418, 245] on input "Rainbow Guava #5 S1" at bounding box center [416, 242] width 250 height 25
click at [943, 133] on link "Cancel" at bounding box center [944, 134] width 35 height 17
click at [114, 100] on link "Back to List" at bounding box center [104, 98] width 62 height 12
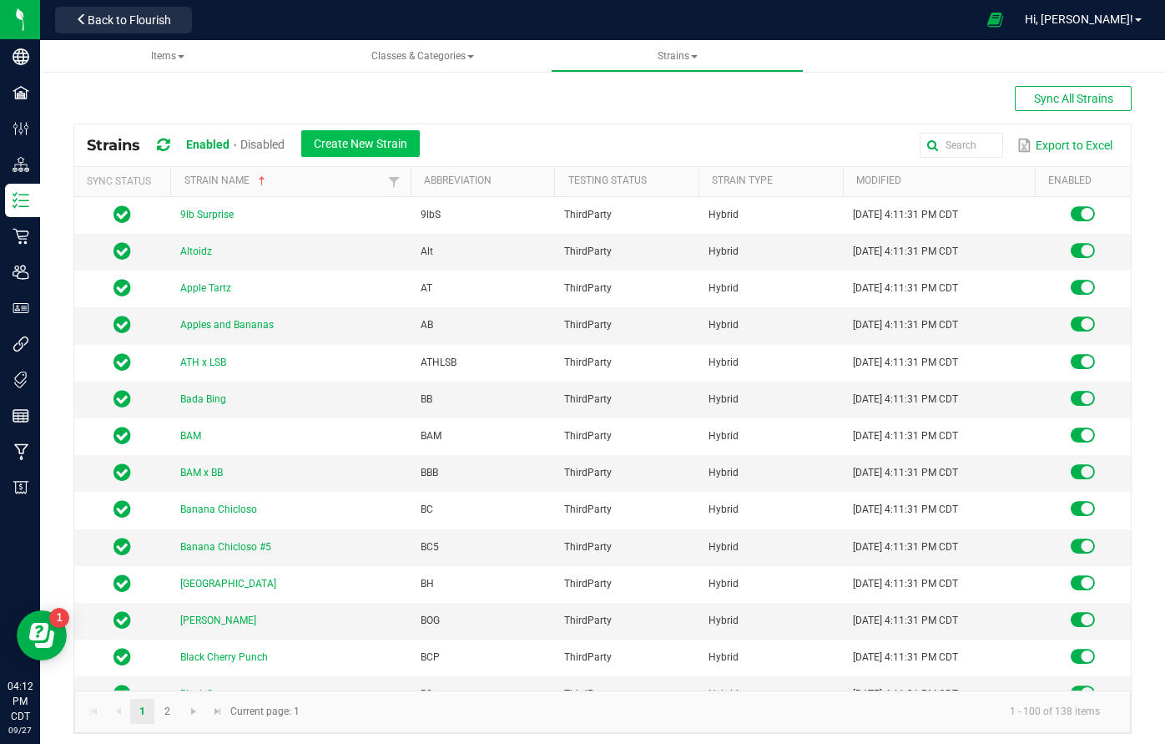
click at [375, 147] on span "Create New Strain" at bounding box center [360, 143] width 93 height 13
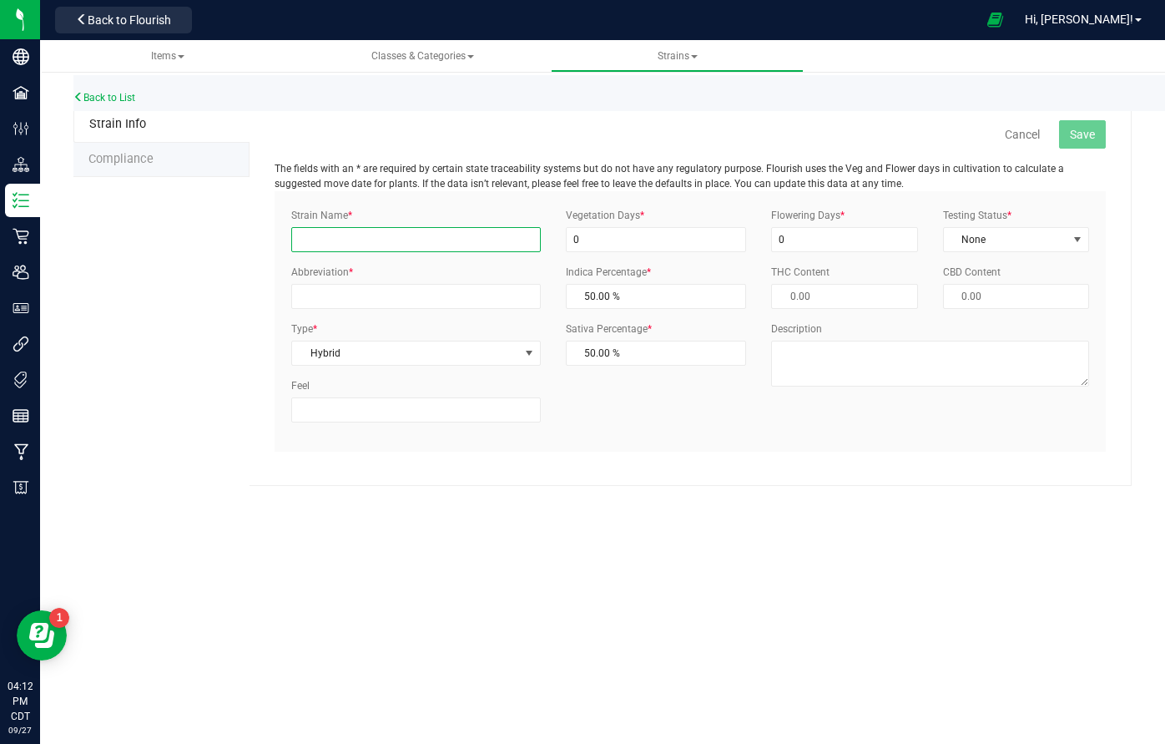
click at [348, 246] on input "Strain Name *" at bounding box center [416, 239] width 250 height 25
paste input "Rainbow Guava #5 S1"
type input "Rainbow Guava #5 S1"
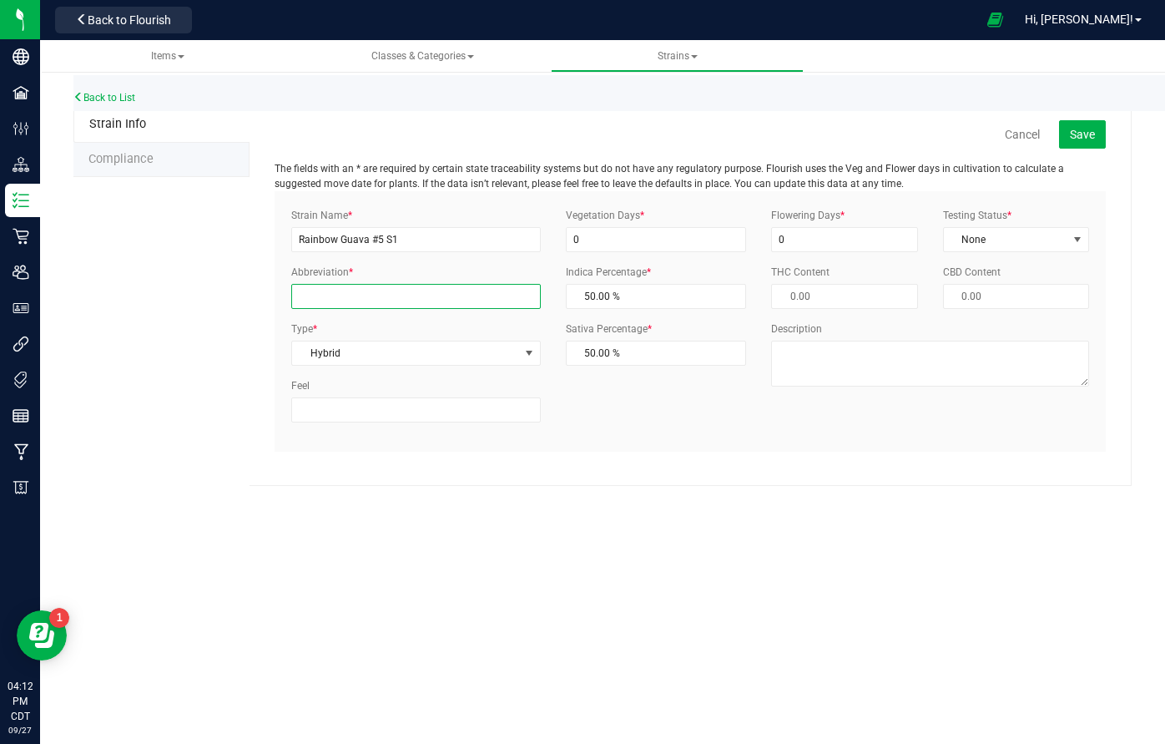
click at [351, 295] on input "Abbreviation *" at bounding box center [416, 296] width 250 height 25
type input "RG5"
click at [673, 241] on input "0" at bounding box center [656, 239] width 180 height 25
type input "30"
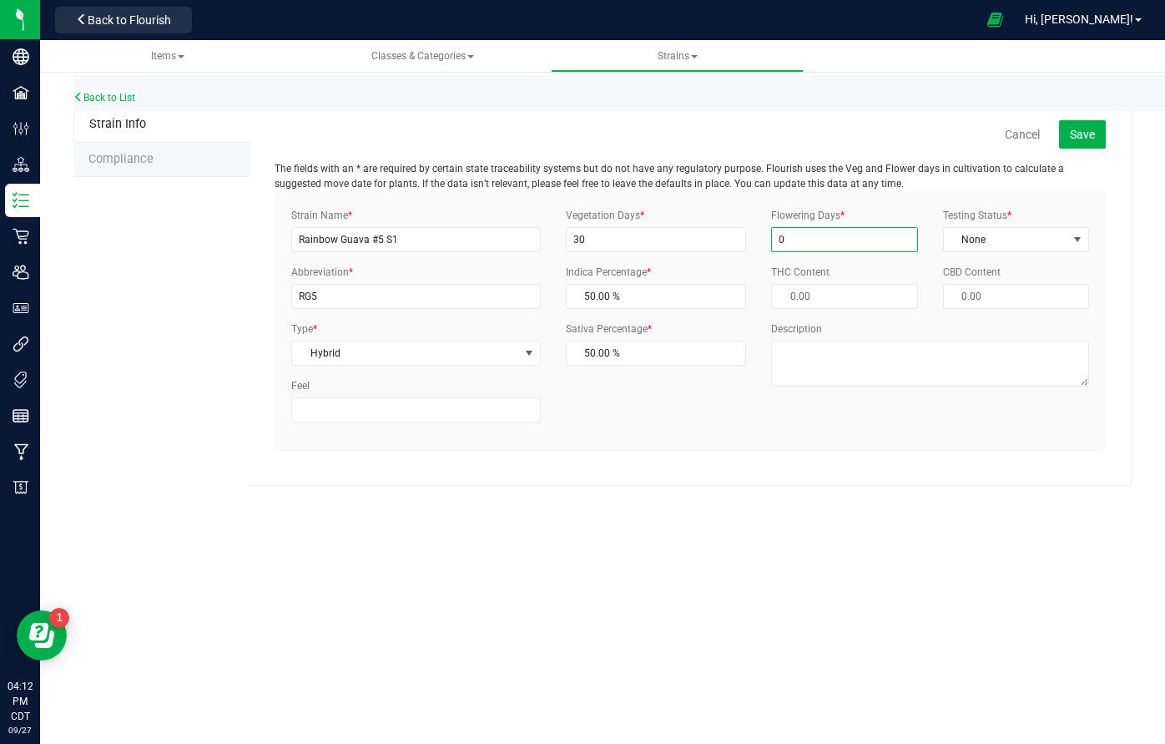
click at [821, 235] on input "0" at bounding box center [844, 239] width 146 height 25
type input "63"
click at [1084, 139] on span "Save" at bounding box center [1082, 134] width 25 height 13
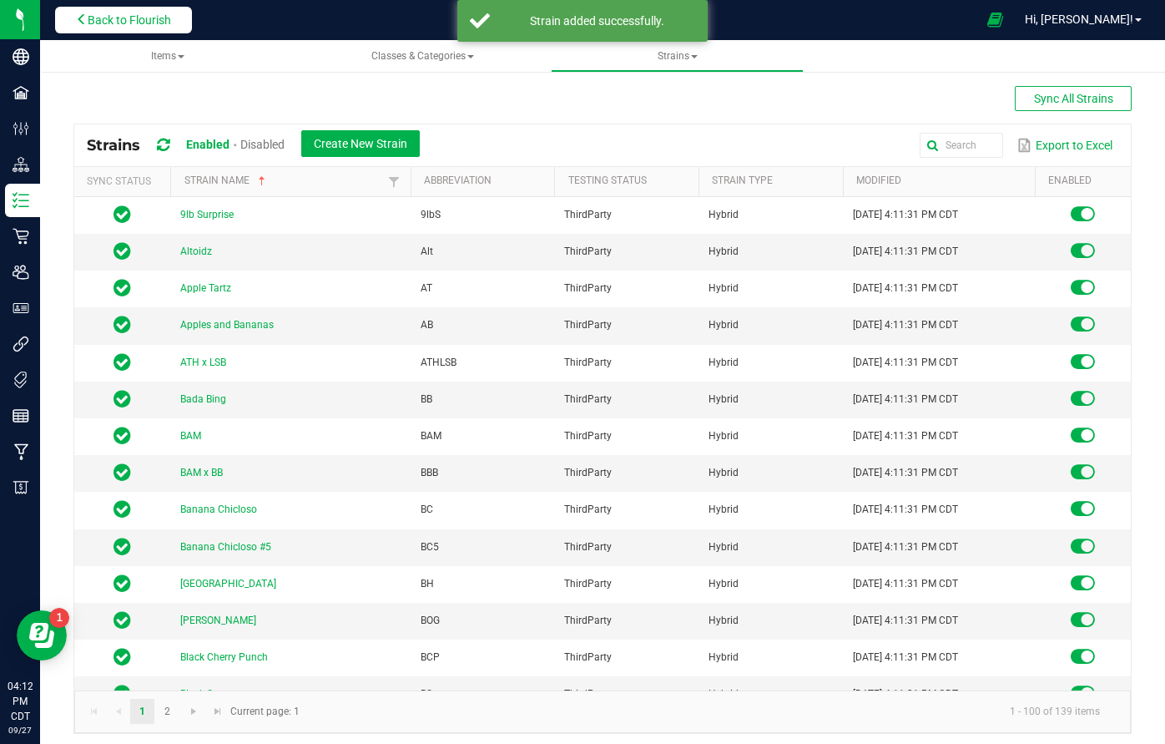
click at [100, 15] on span "Back to Flourish" at bounding box center [129, 19] width 83 height 13
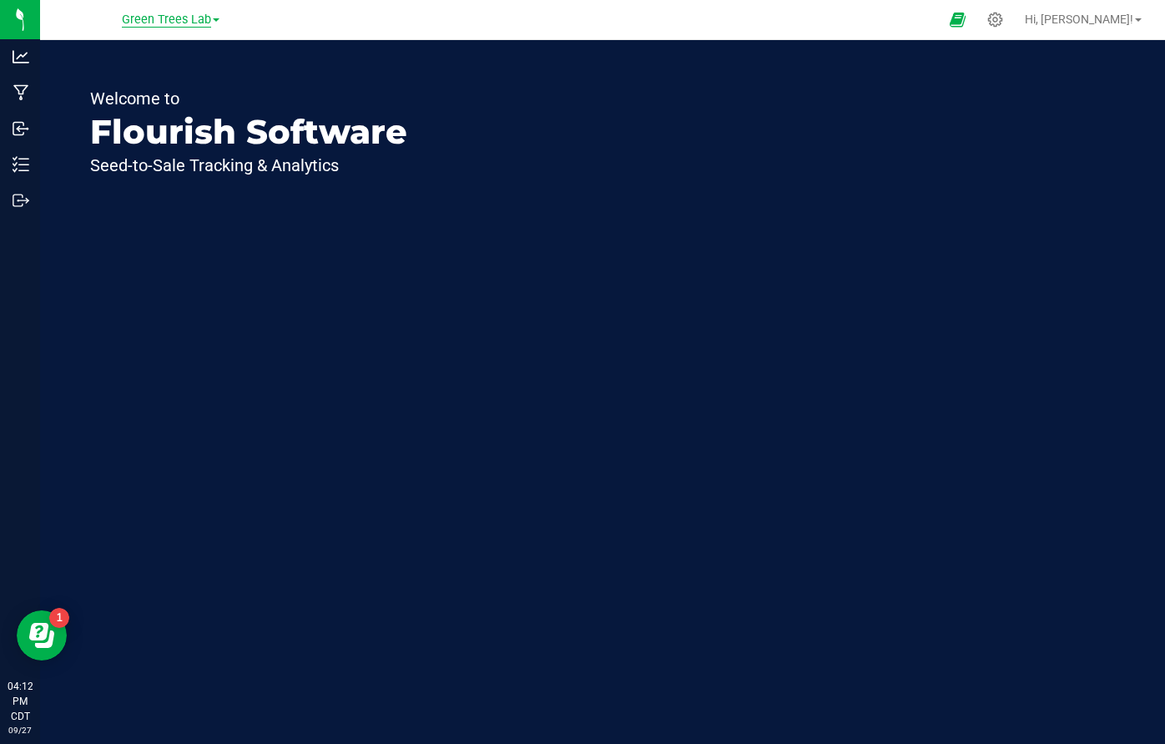
click at [158, 27] on span "Green Trees Lab" at bounding box center [166, 20] width 89 height 15
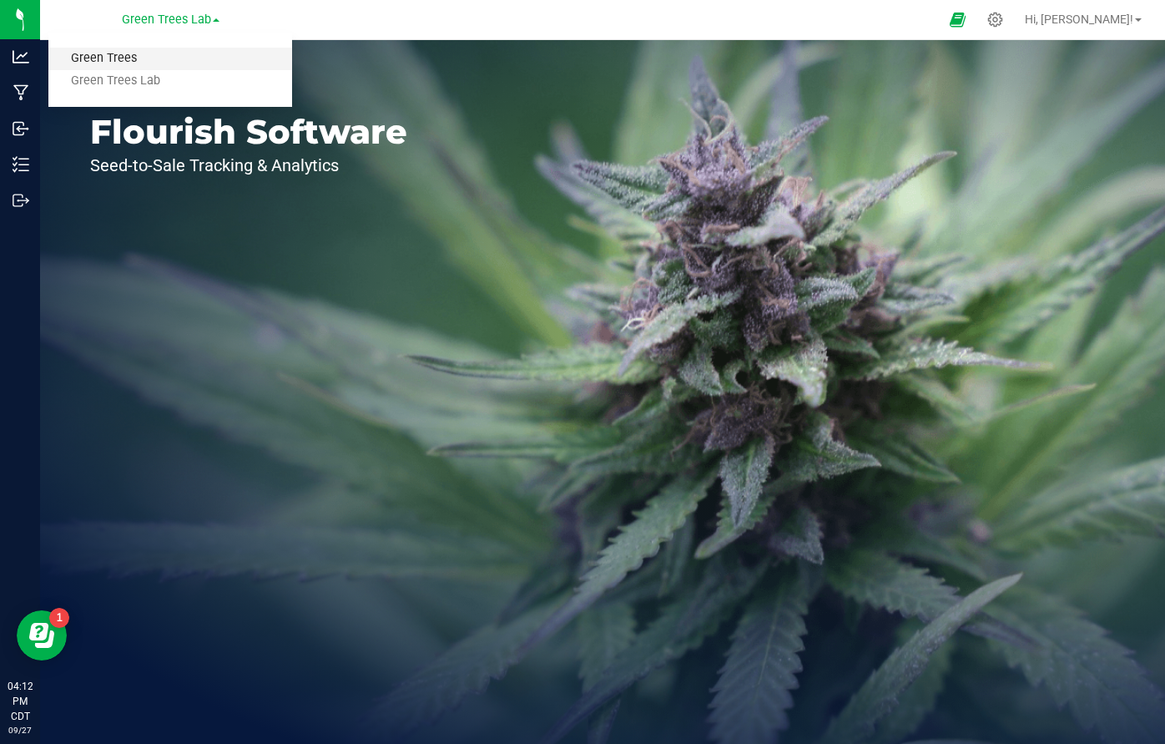
click at [148, 53] on link "Green Trees" at bounding box center [170, 59] width 244 height 23
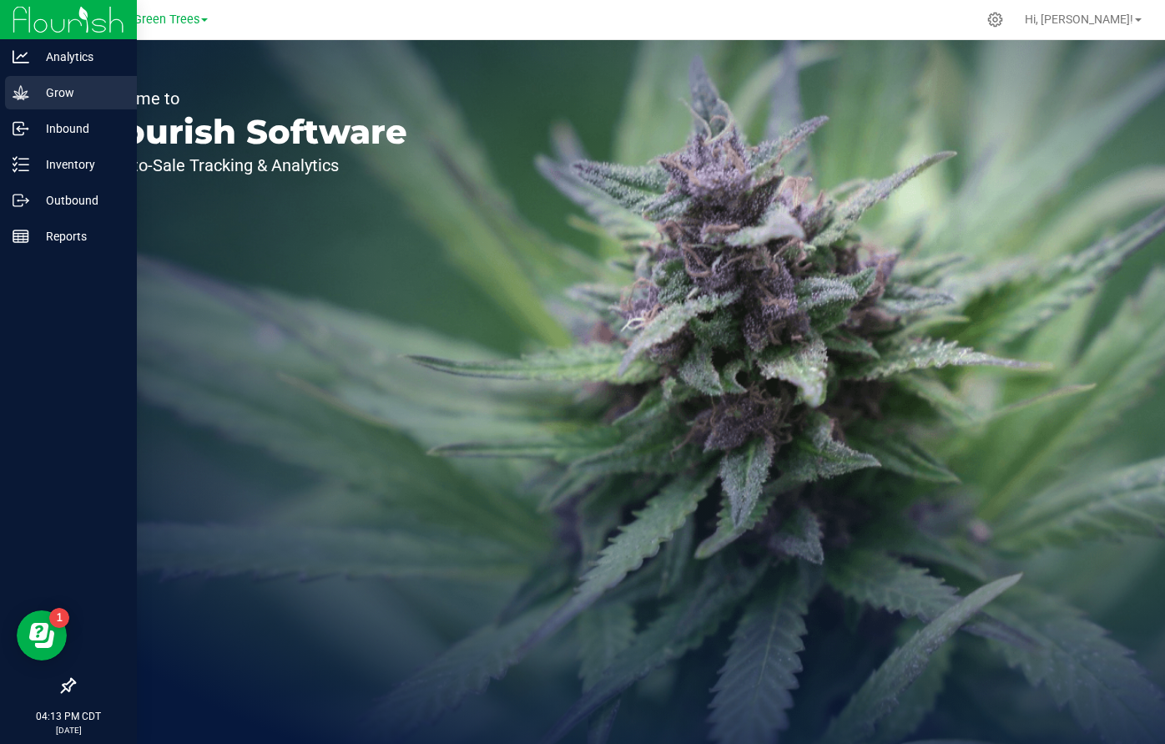
click at [62, 93] on p "Grow" at bounding box center [79, 93] width 100 height 20
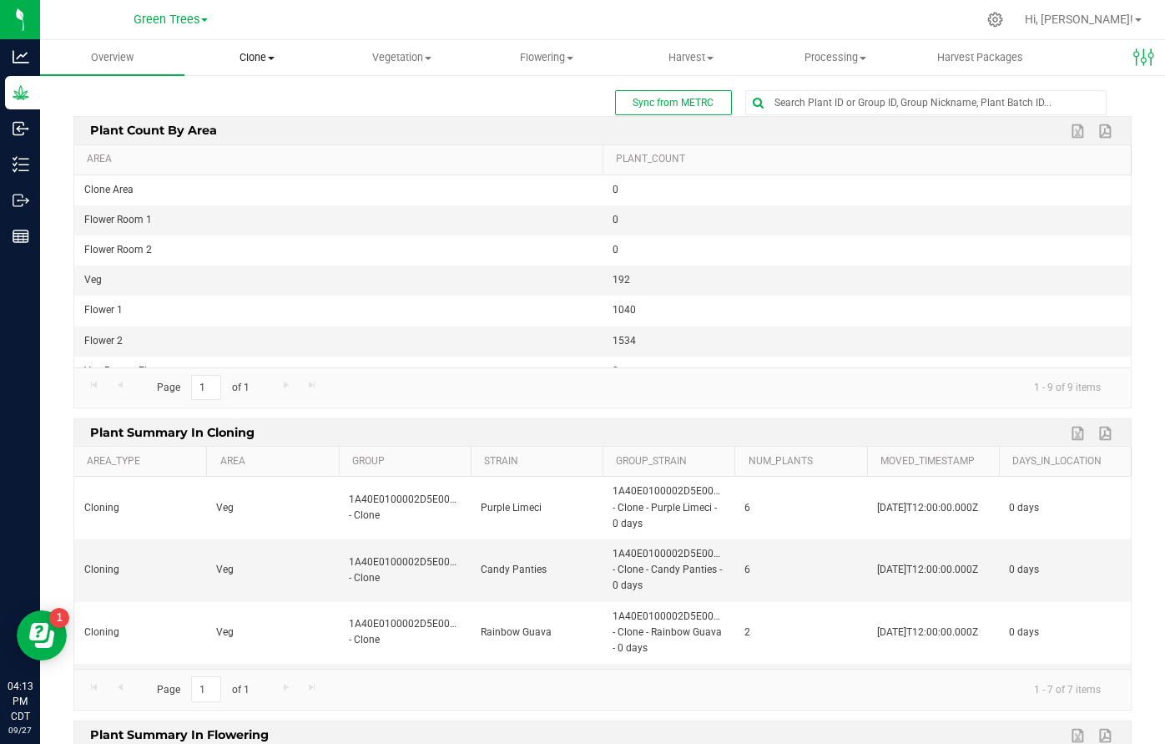
click at [260, 63] on span "Clone" at bounding box center [256, 57] width 143 height 15
click at [262, 116] on span "Cloning groups" at bounding box center [247, 121] width 126 height 14
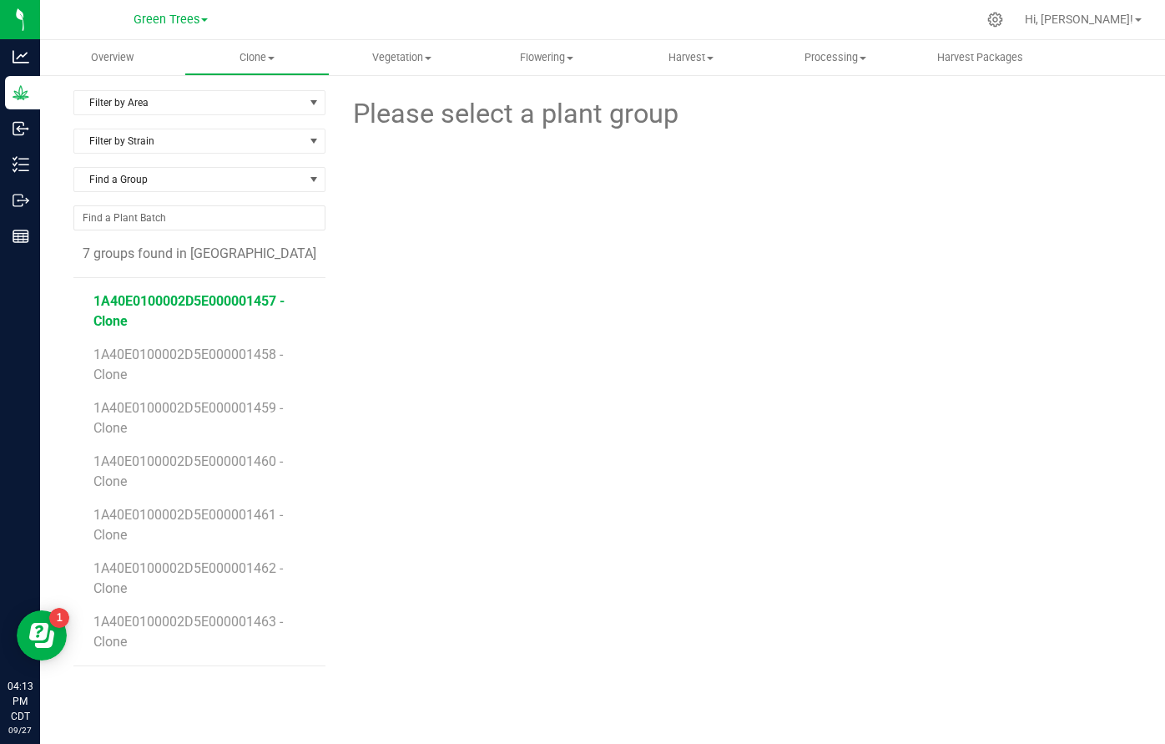
click at [226, 307] on span "1A40E0100002D5E000001457 - Clone" at bounding box center [188, 311] width 191 height 36
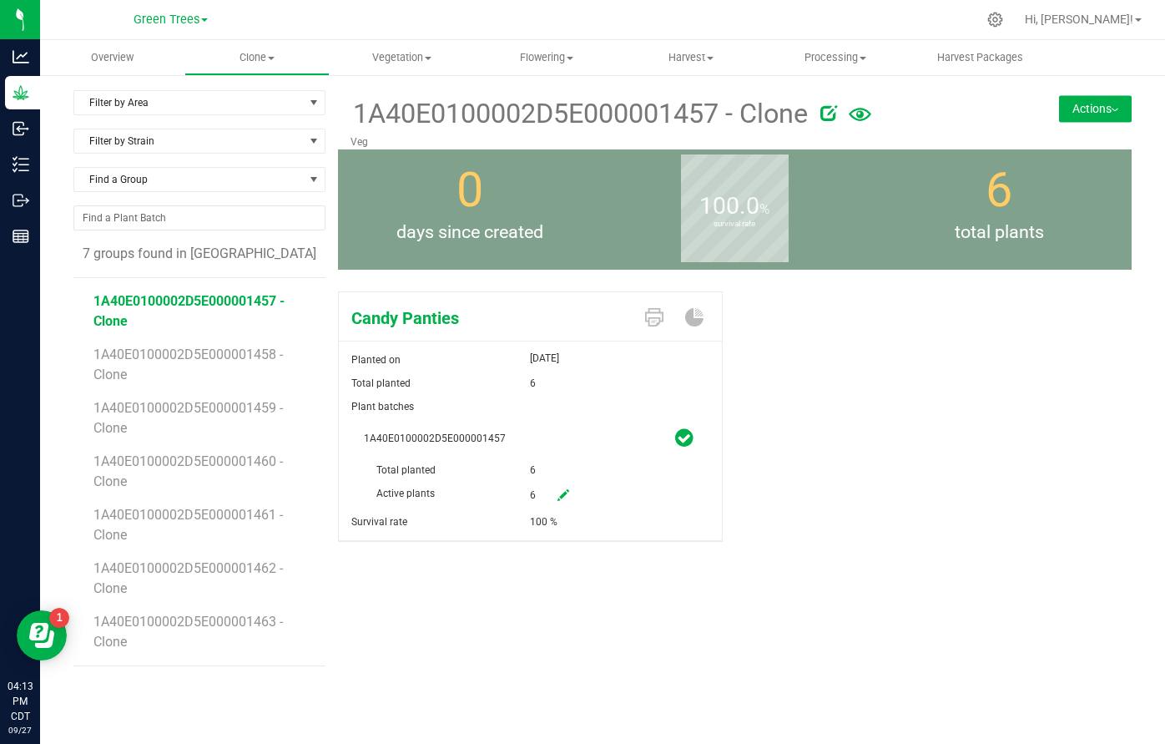
click at [1119, 102] on button "Actions" at bounding box center [1095, 108] width 73 height 27
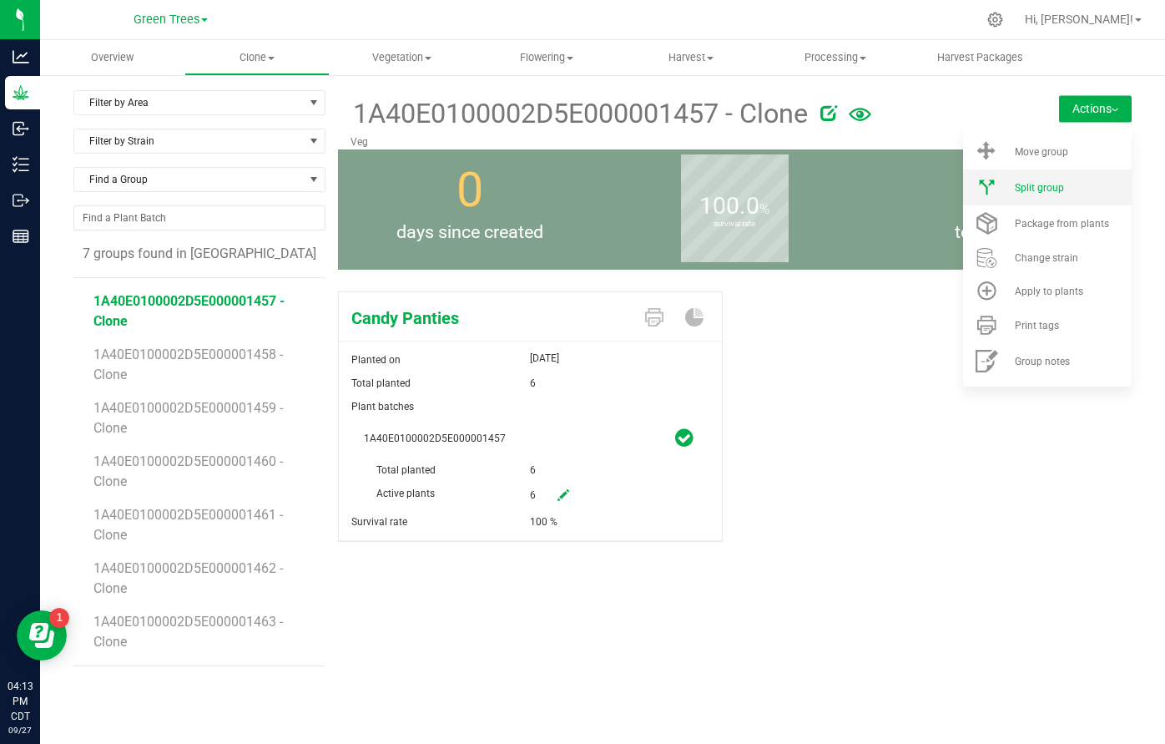
click at [1057, 191] on span "Split group" at bounding box center [1039, 188] width 49 height 12
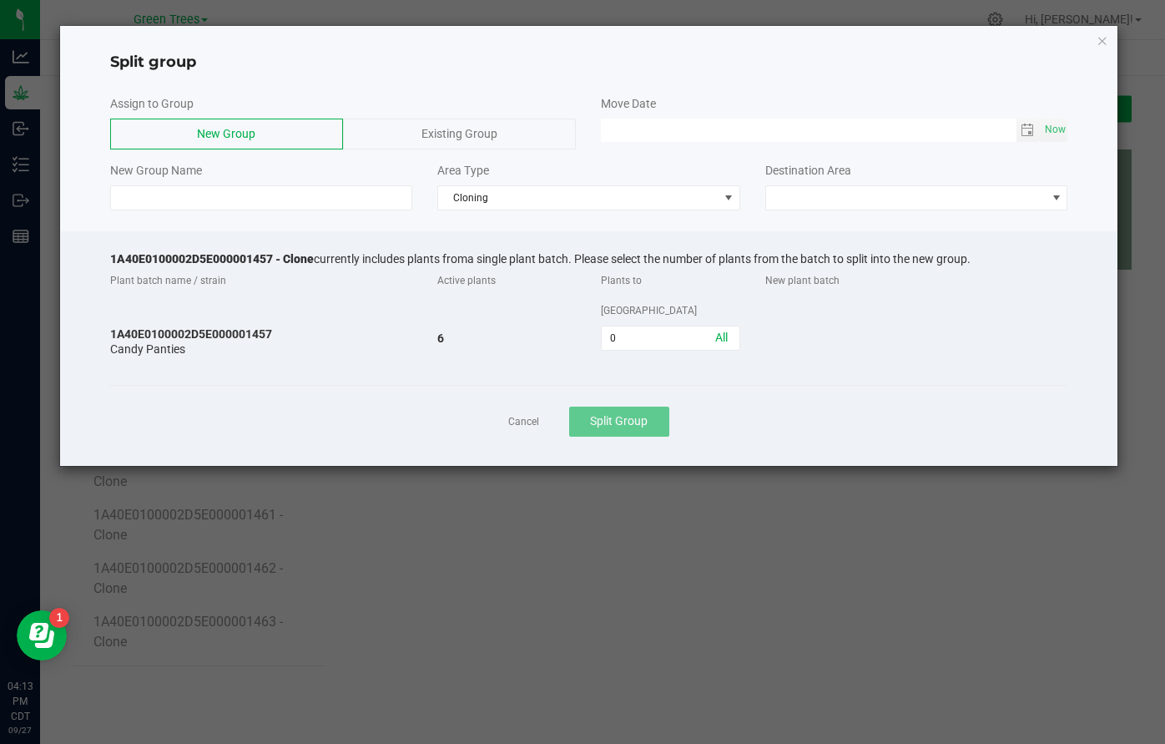
click at [472, 129] on span "Existing Group" at bounding box center [460, 133] width 76 height 13
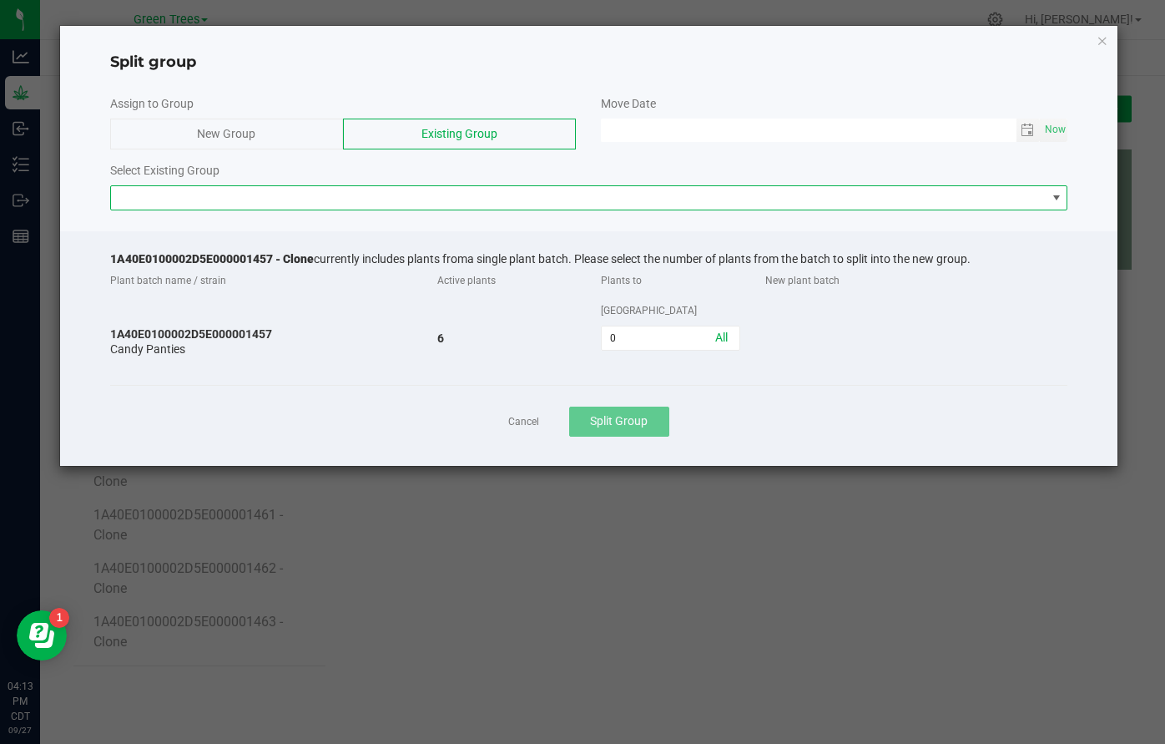
click at [370, 194] on span at bounding box center [579, 197] width 936 height 23
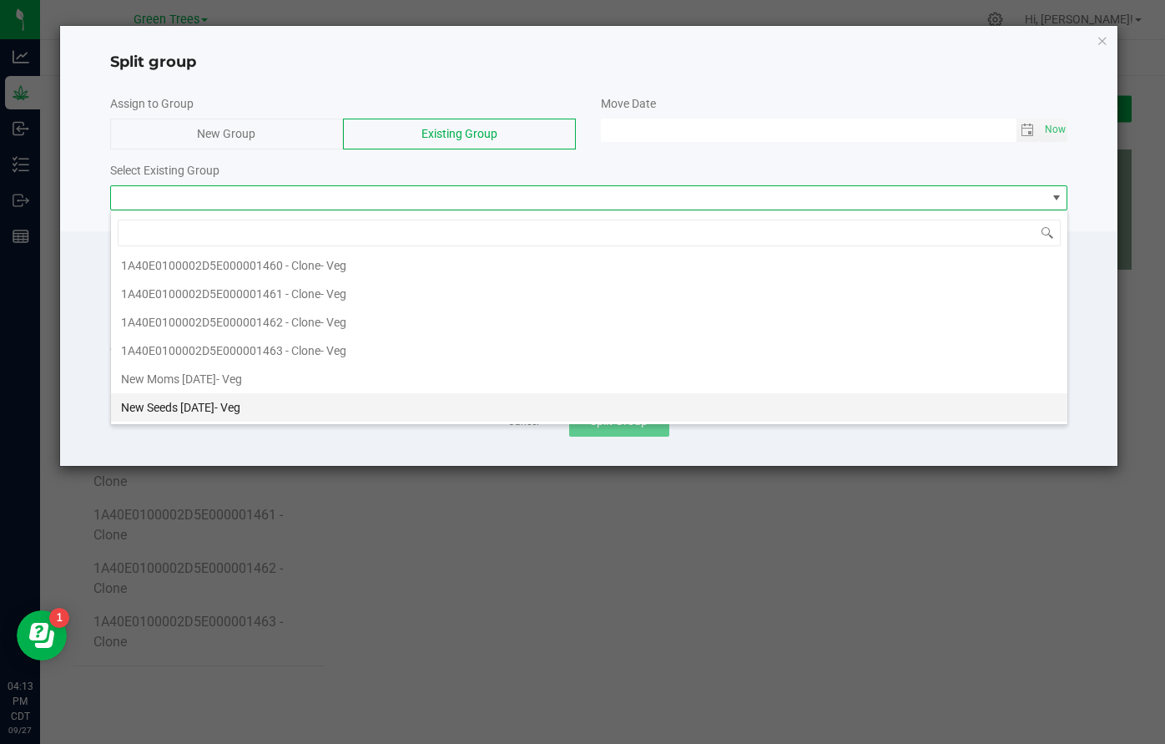
scroll to position [60, 0]
click at [284, 406] on li "New Seeds 9/27/25 - Veg" at bounding box center [589, 407] width 957 height 28
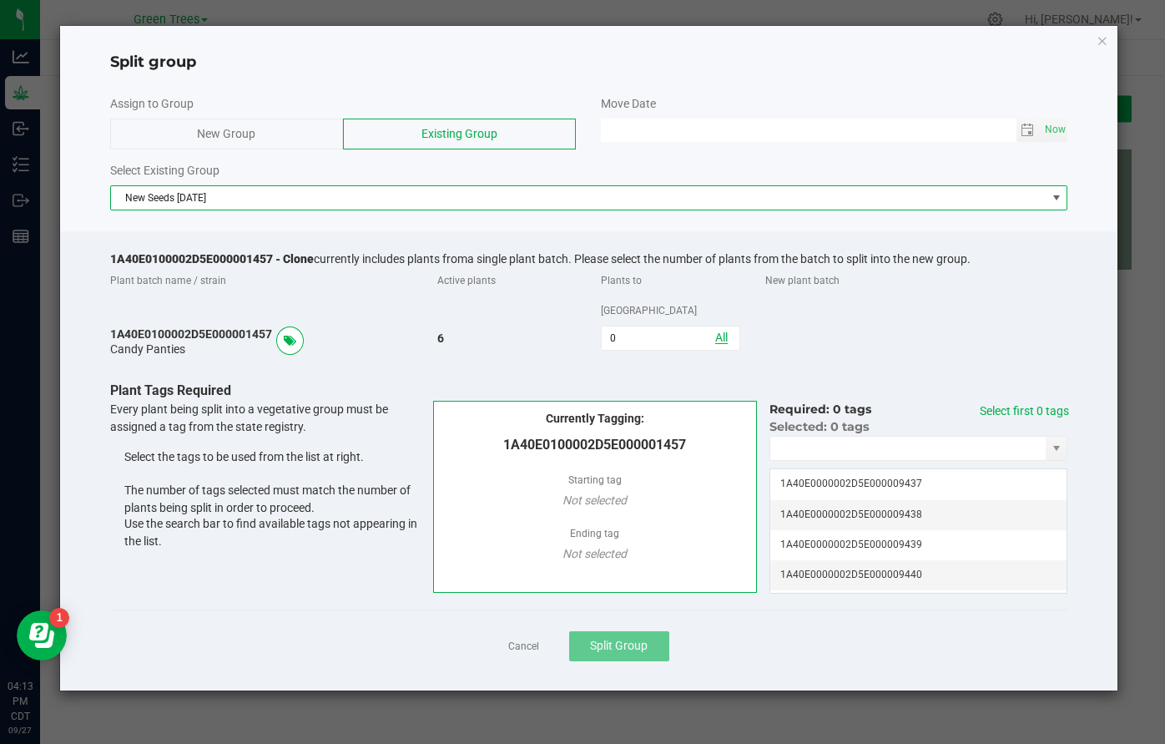
click at [723, 331] on link "All" at bounding box center [721, 337] width 13 height 13
type input "6"
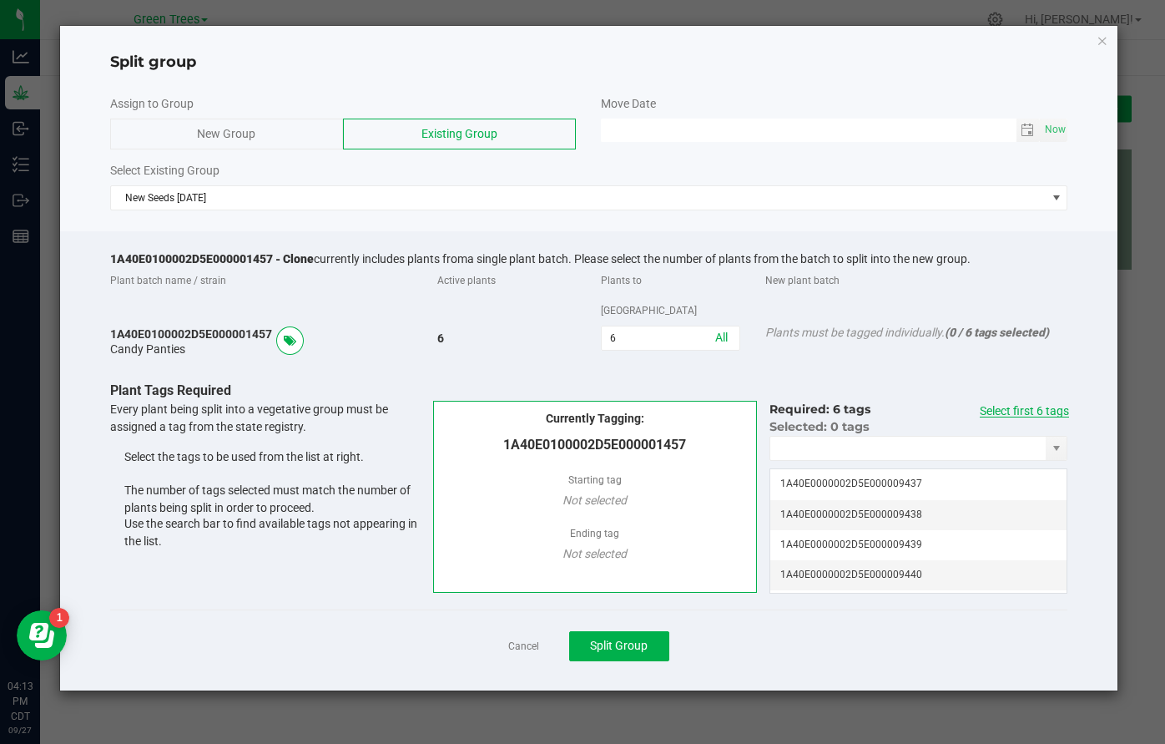
click at [1033, 404] on link "Select first 6 tags" at bounding box center [1024, 410] width 89 height 13
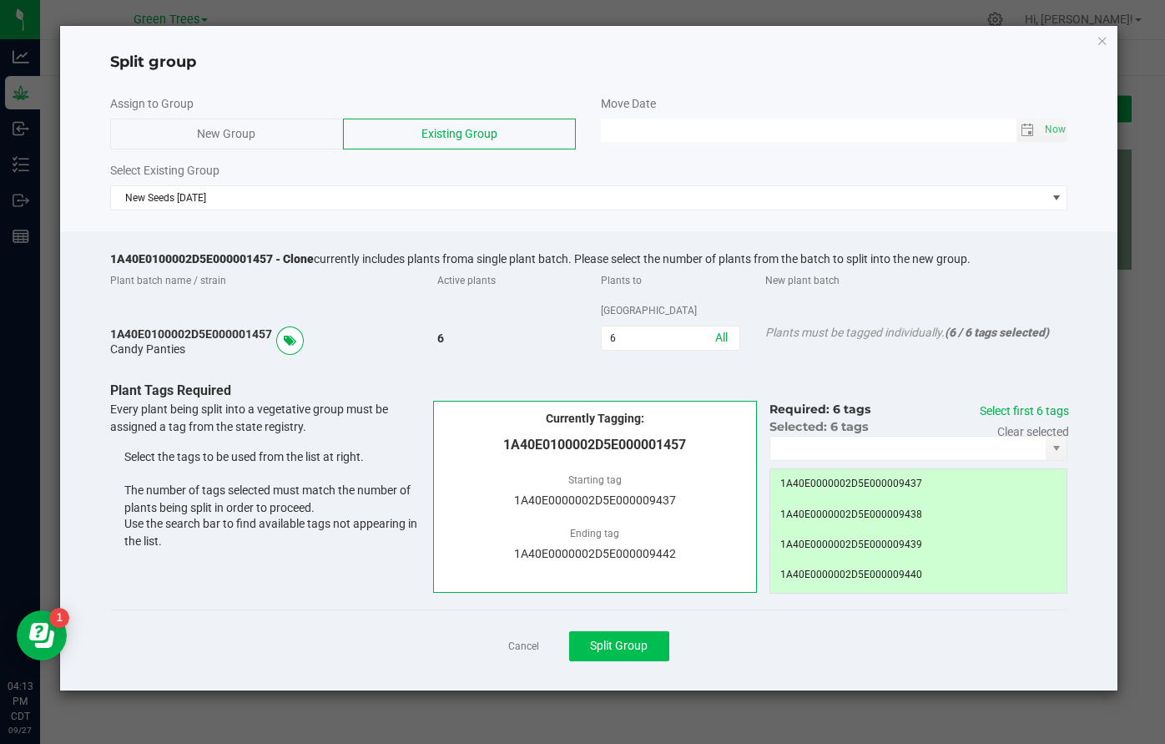
click at [632, 639] on span "Split Group" at bounding box center [619, 645] width 58 height 13
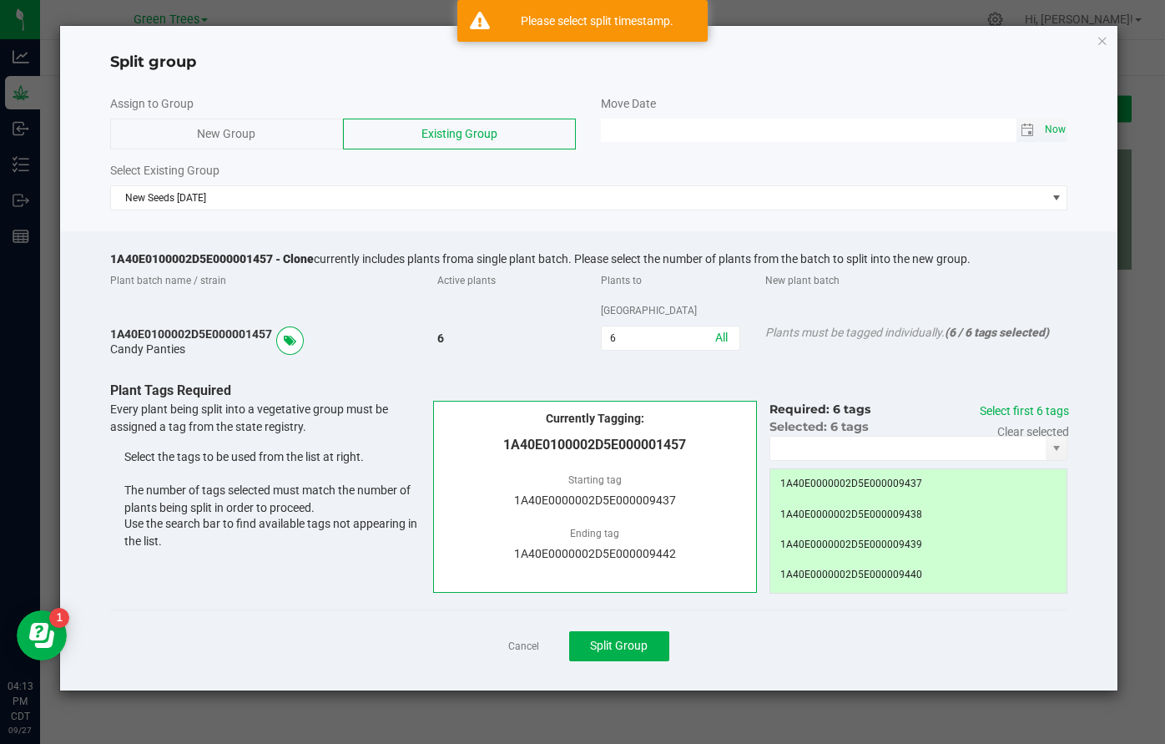
click at [1064, 120] on span "Now" at bounding box center [1055, 130] width 28 height 24
type input "09/27/2025 04:13 PM"
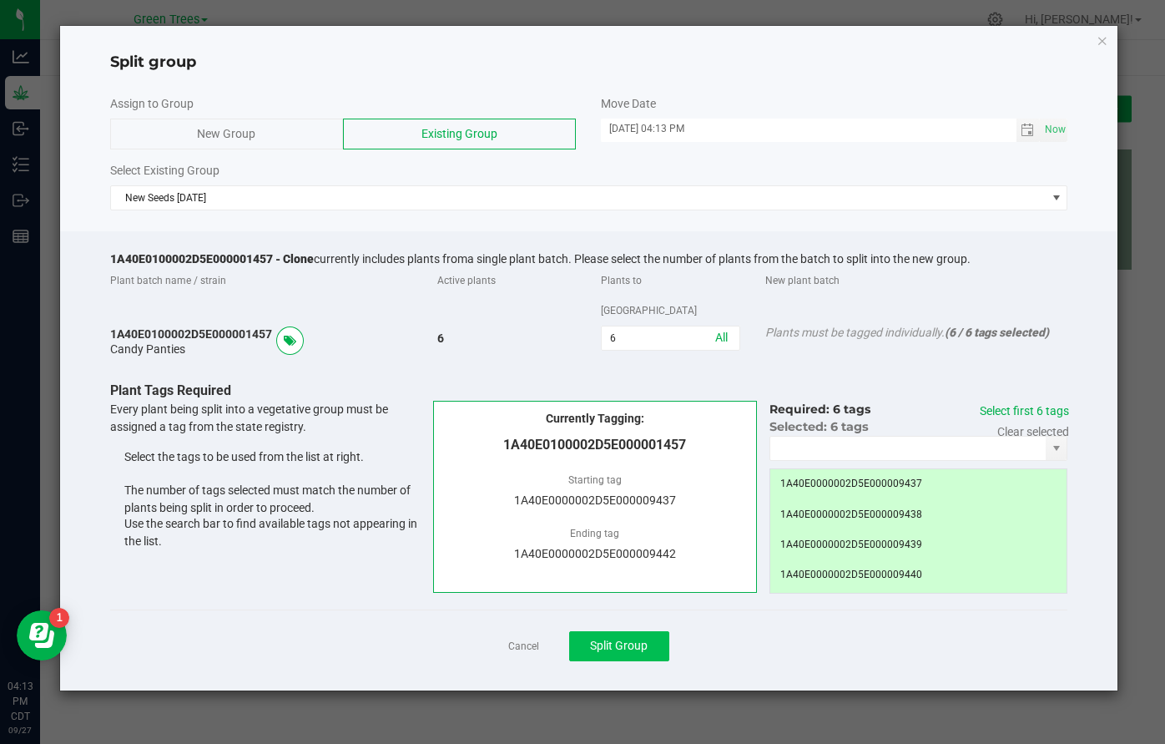
click at [600, 639] on span "Split Group" at bounding box center [619, 645] width 58 height 13
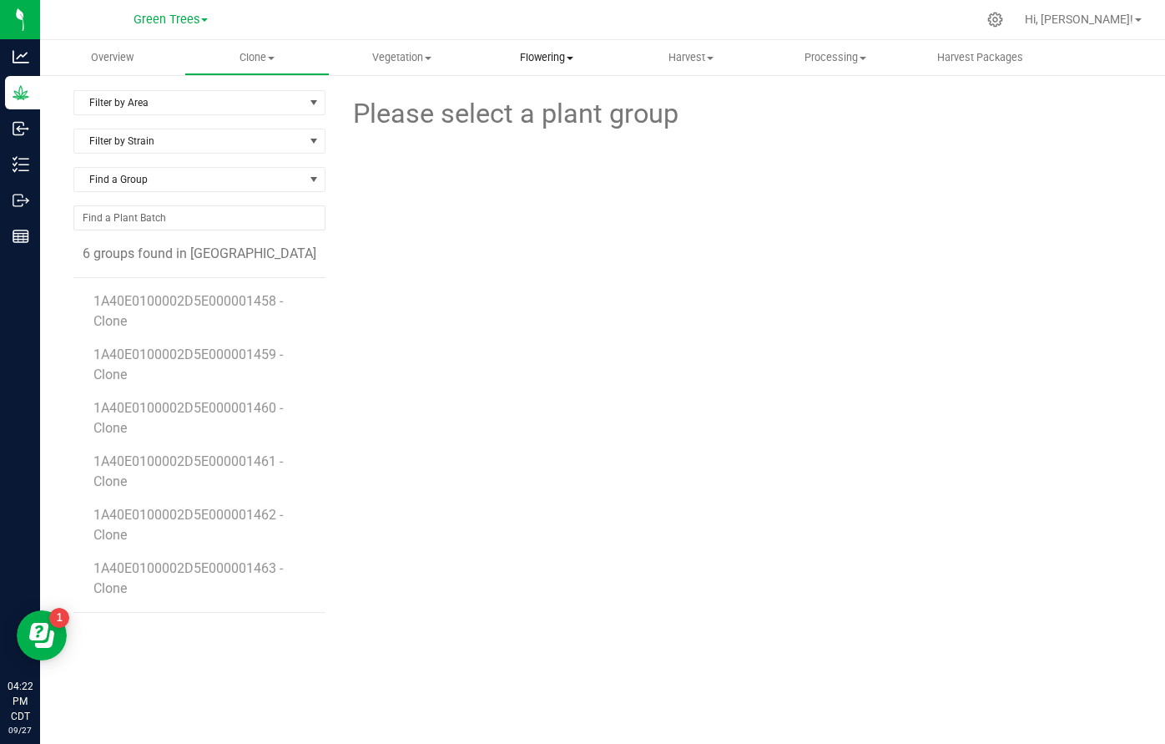
click at [539, 59] on span "Flowering" at bounding box center [546, 57] width 143 height 15
click at [538, 123] on span "Flowering groups" at bounding box center [543, 121] width 139 height 14
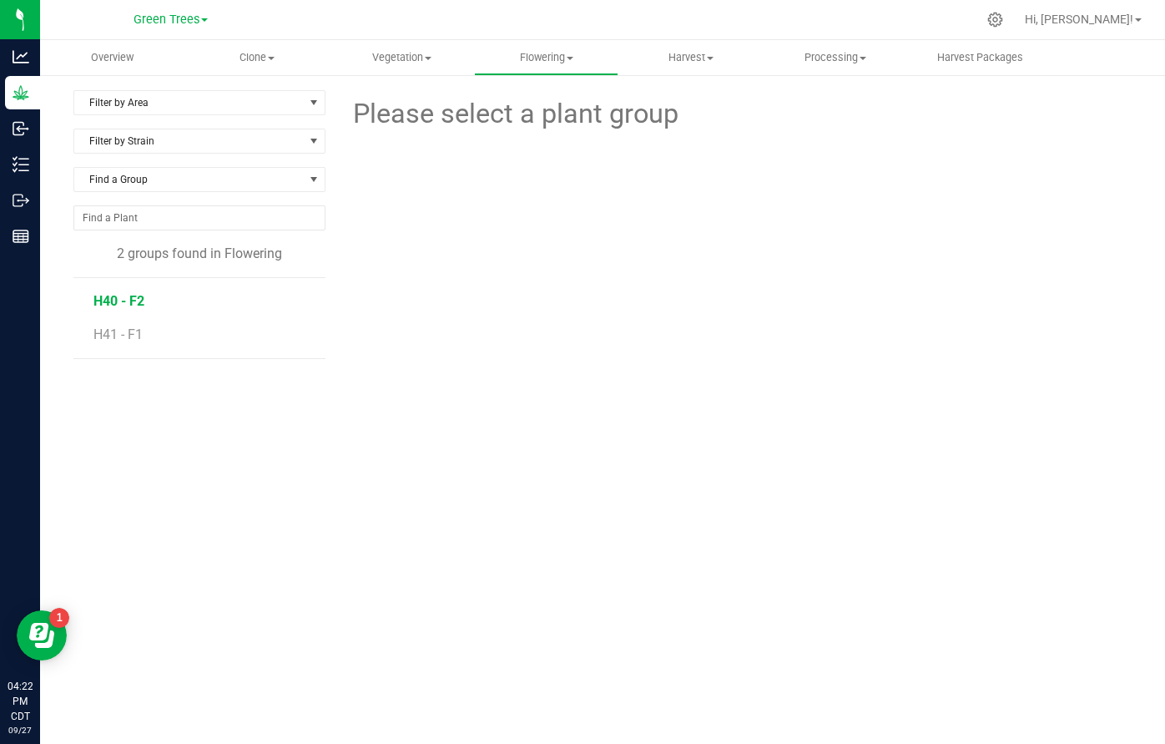
drag, startPoint x: 117, startPoint y: 332, endPoint x: 117, endPoint y: 301, distance: 31.7
click at [117, 301] on ul "H40 - F2 H41 - F1" at bounding box center [209, 318] width 232 height 80
click at [119, 301] on span "H40 - F2" at bounding box center [118, 301] width 51 height 16
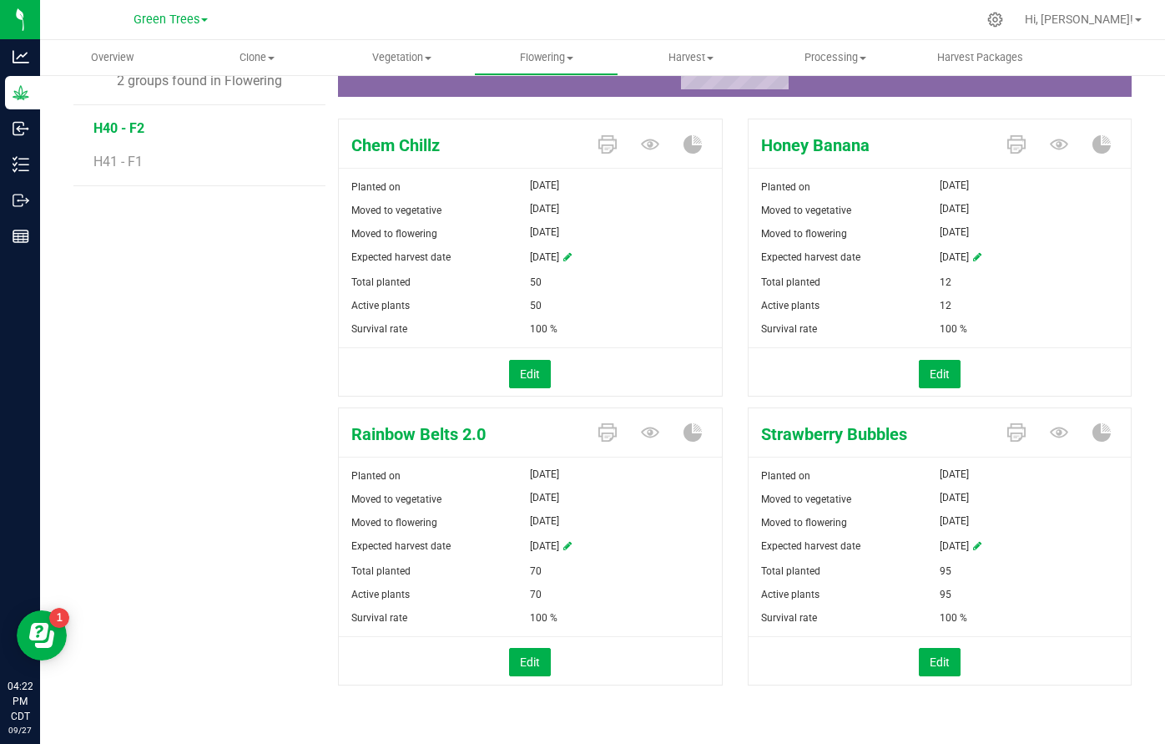
scroll to position [172, 0]
click at [241, 382] on div "Filter by Area Filter by Area All Flower 1 Flower 2 Veg Room - Flower Filter by…" at bounding box center [205, 323] width 265 height 810
